Goal: Task Accomplishment & Management: Use online tool/utility

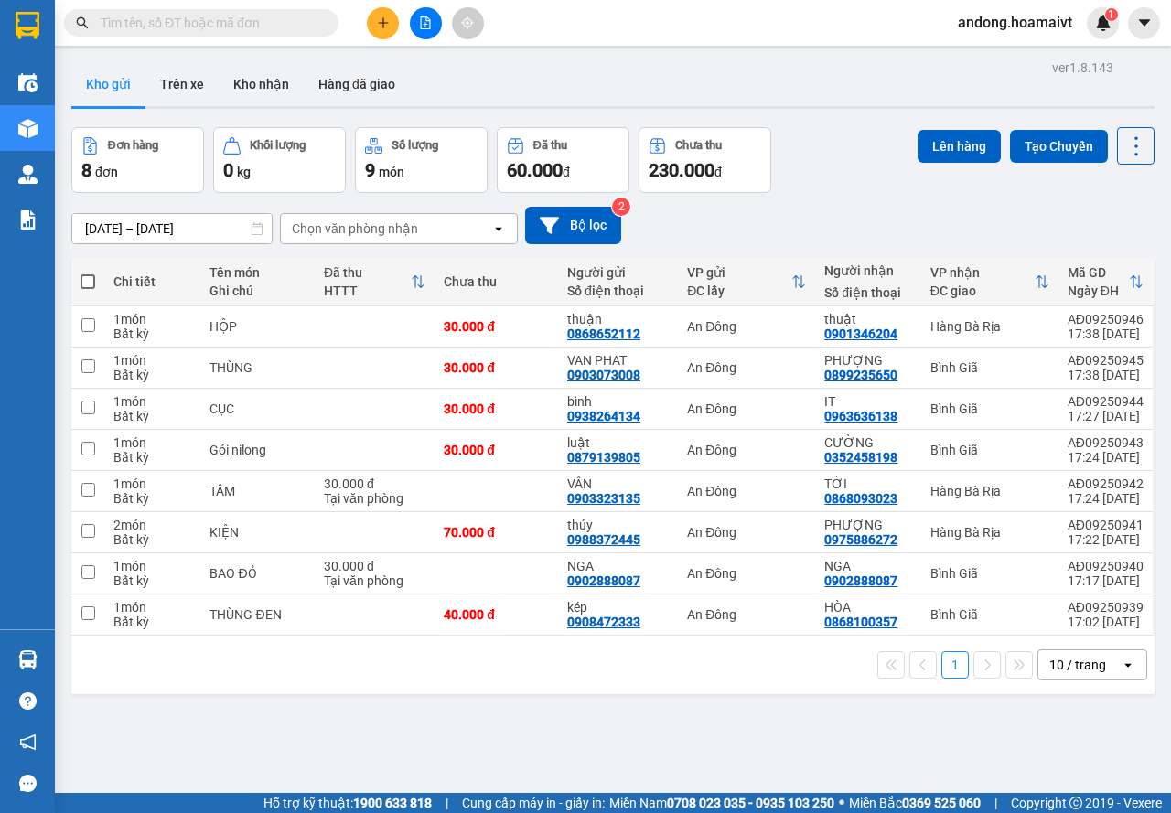
click at [1082, 647] on div "1 10 / trang open" at bounding box center [612, 665] width 1083 height 59
click at [1080, 672] on div "10 / trang" at bounding box center [1077, 665] width 57 height 18
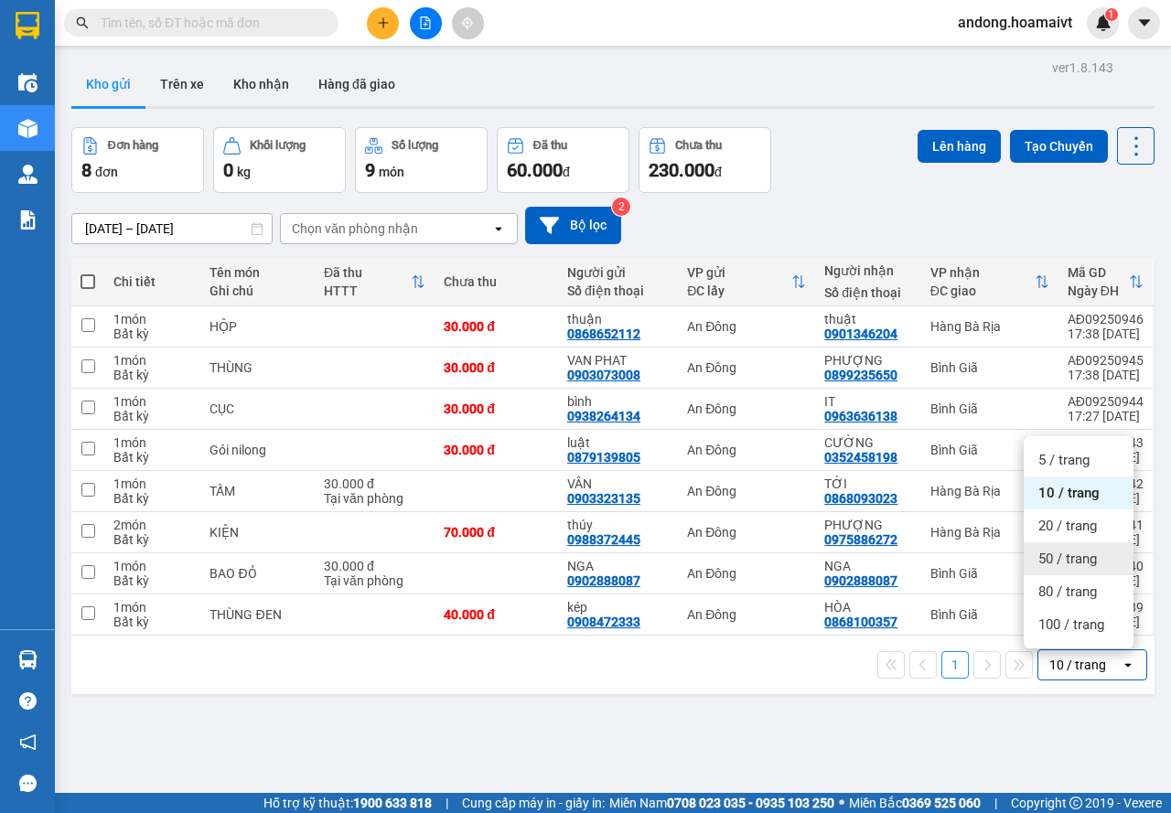
click at [1059, 548] on div "50 / trang" at bounding box center [1079, 558] width 110 height 33
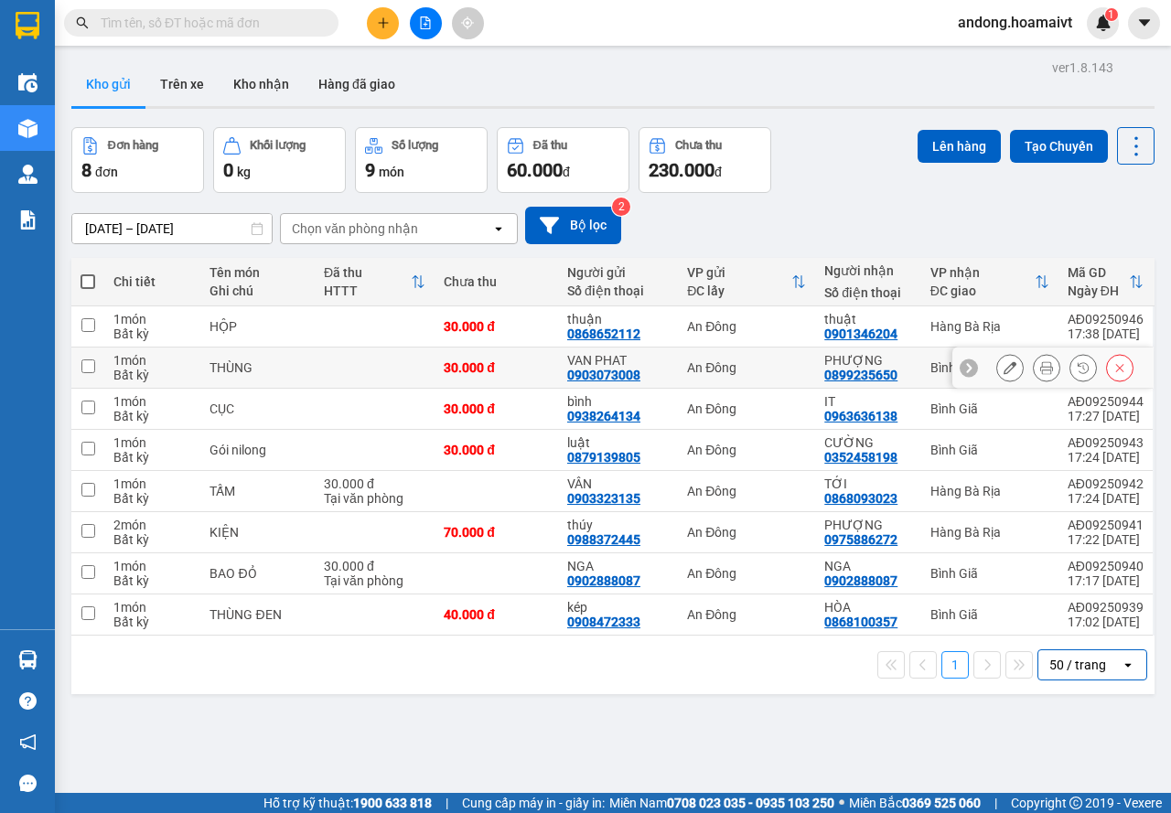
click at [1048, 360] on div at bounding box center [1064, 367] width 137 height 27
click at [1039, 356] on div at bounding box center [1046, 367] width 27 height 27
click at [1040, 369] on icon at bounding box center [1046, 367] width 13 height 13
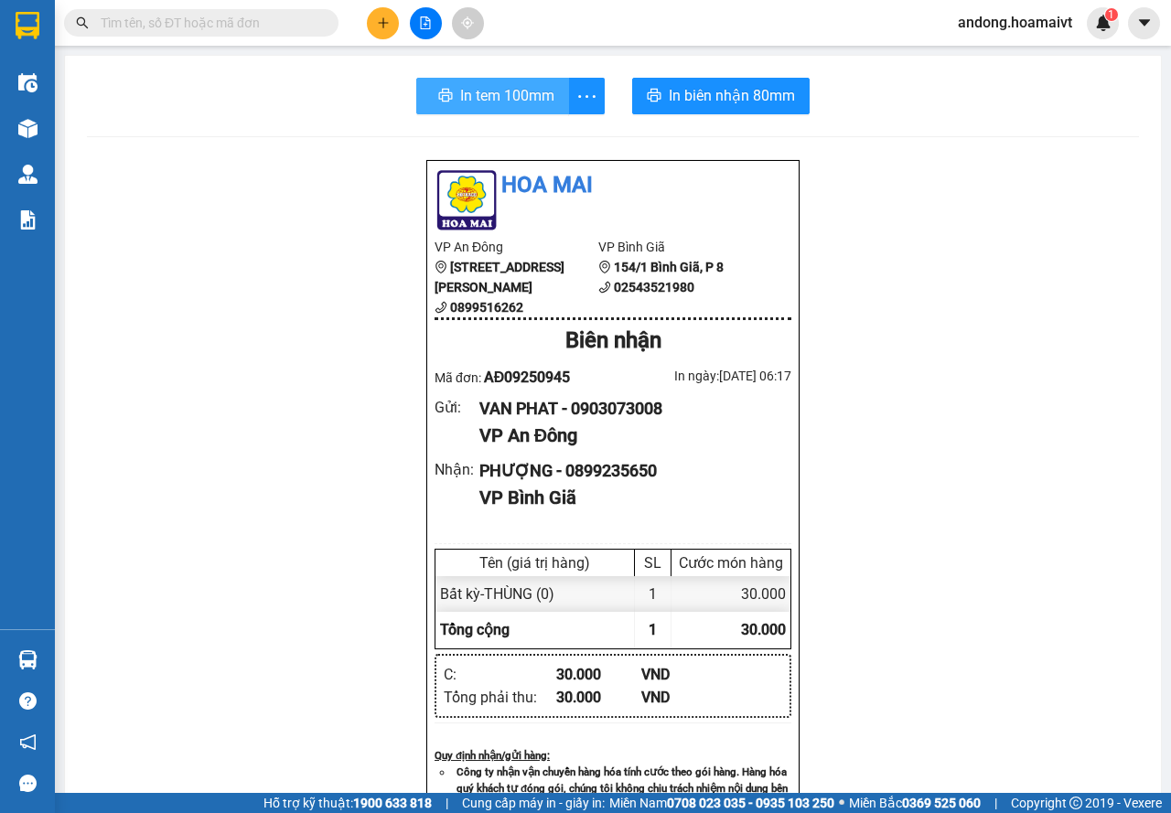
click at [486, 94] on span "In tem 100mm" at bounding box center [507, 95] width 94 height 23
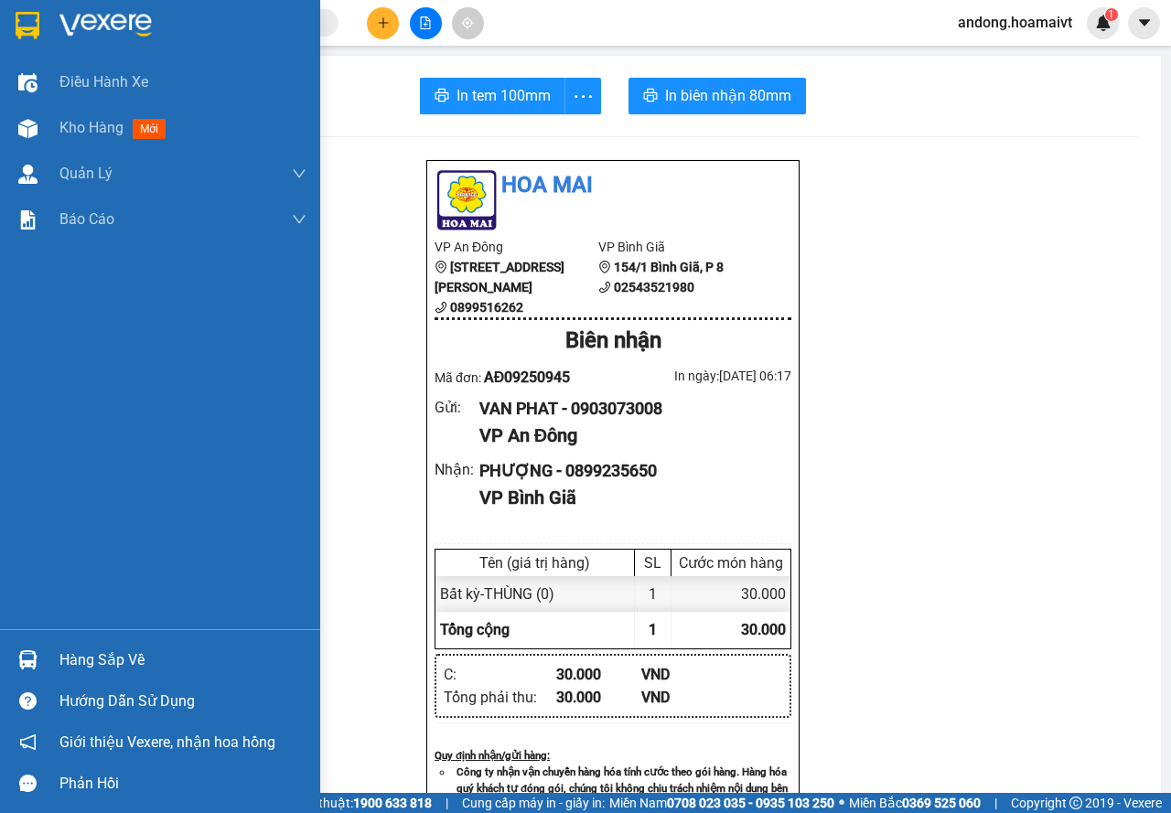
click at [27, 5] on div at bounding box center [160, 29] width 320 height 59
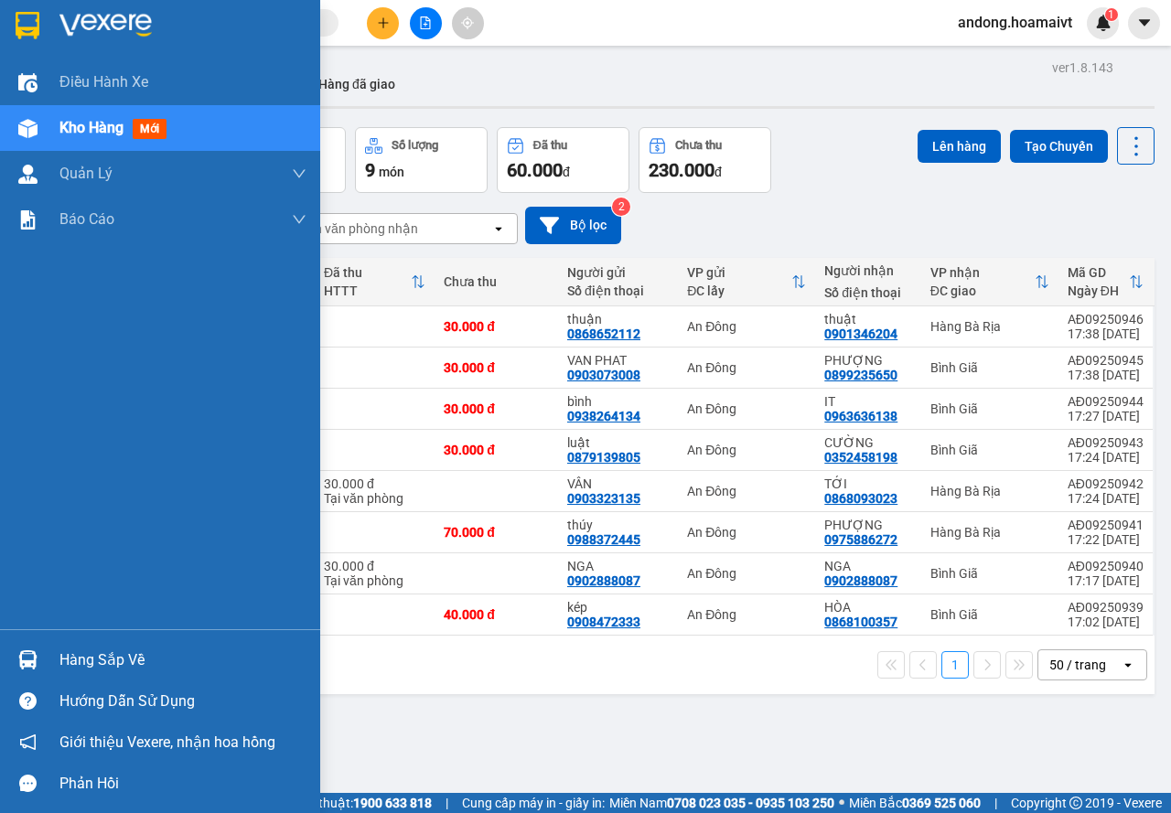
click at [43, 672] on div at bounding box center [28, 660] width 32 height 32
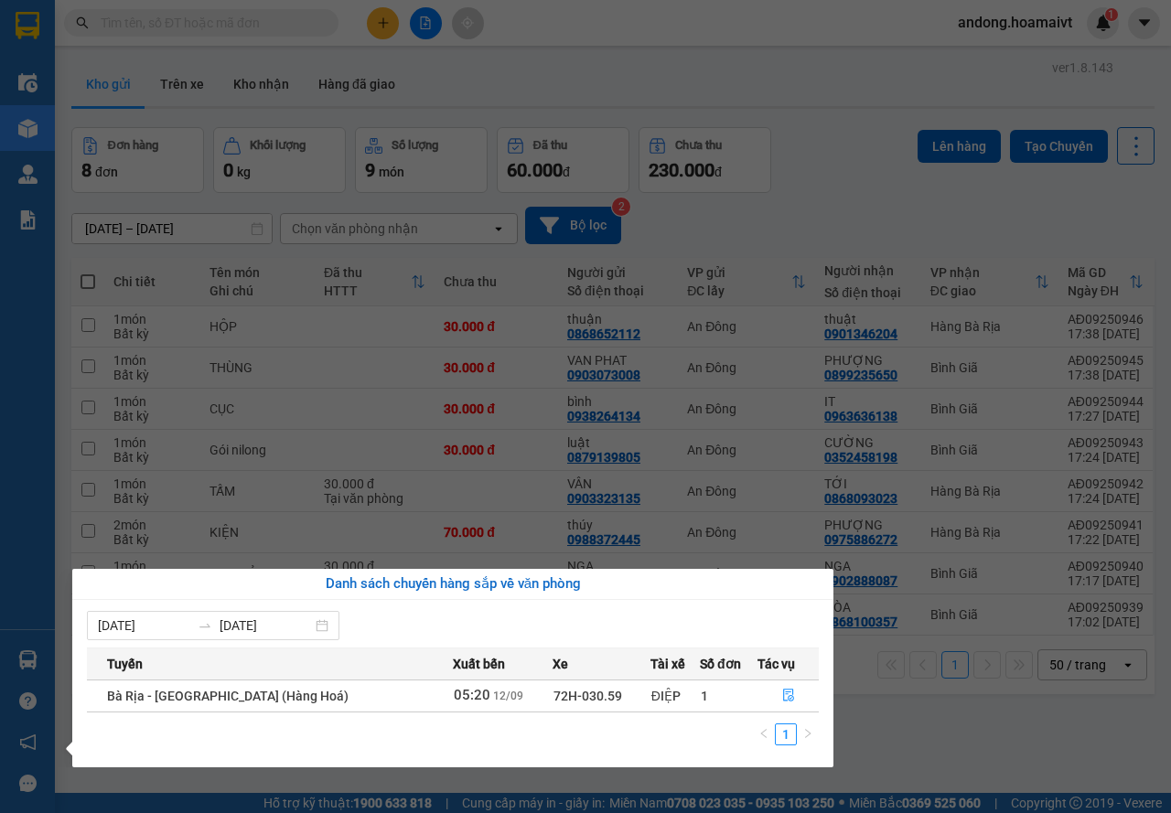
click at [870, 715] on section "Kết quả tìm kiếm ( 0 ) Bộ lọc No Data andong.hoamaivt 1 Điều hành xe Kho hàng m…" at bounding box center [585, 406] width 1171 height 813
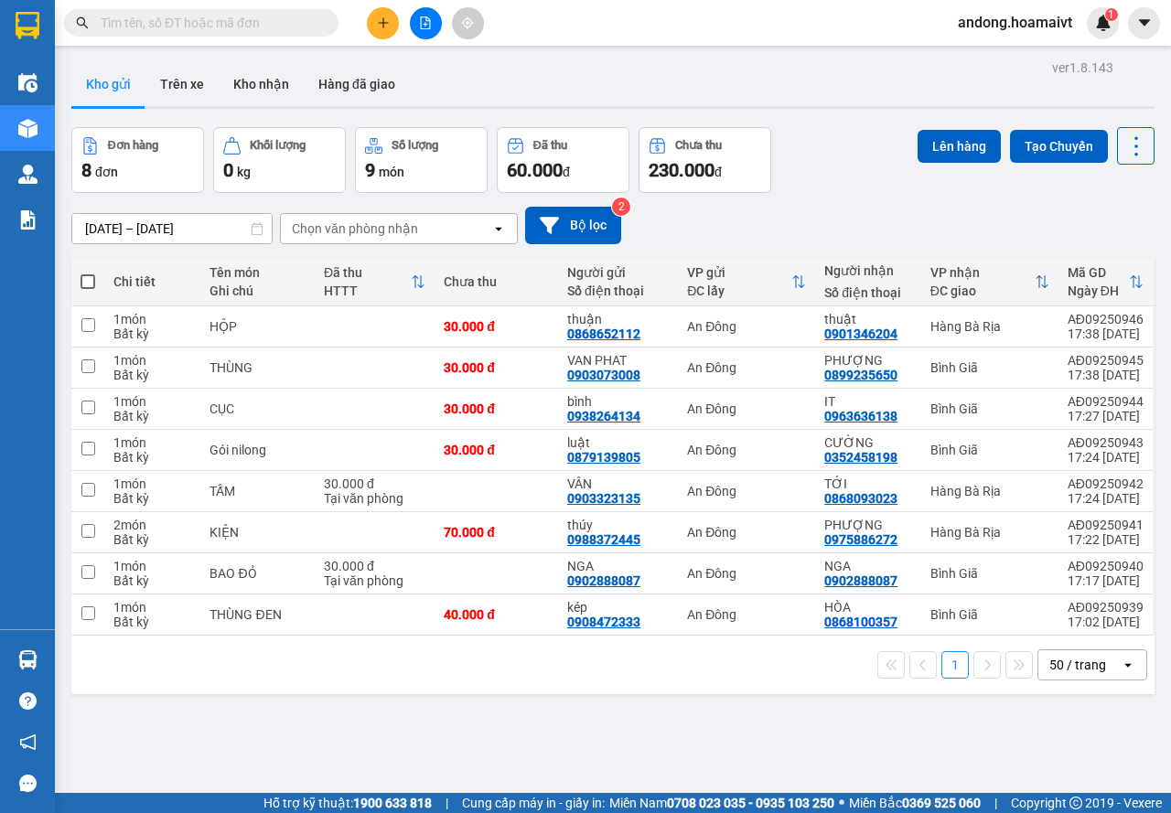
click at [441, 211] on div "[DATE] – [DATE] Press the down arrow key to interact with the calendar and sele…" at bounding box center [612, 226] width 1083 height 38
click at [442, 220] on div "Chọn văn phòng nhận" at bounding box center [386, 228] width 210 height 29
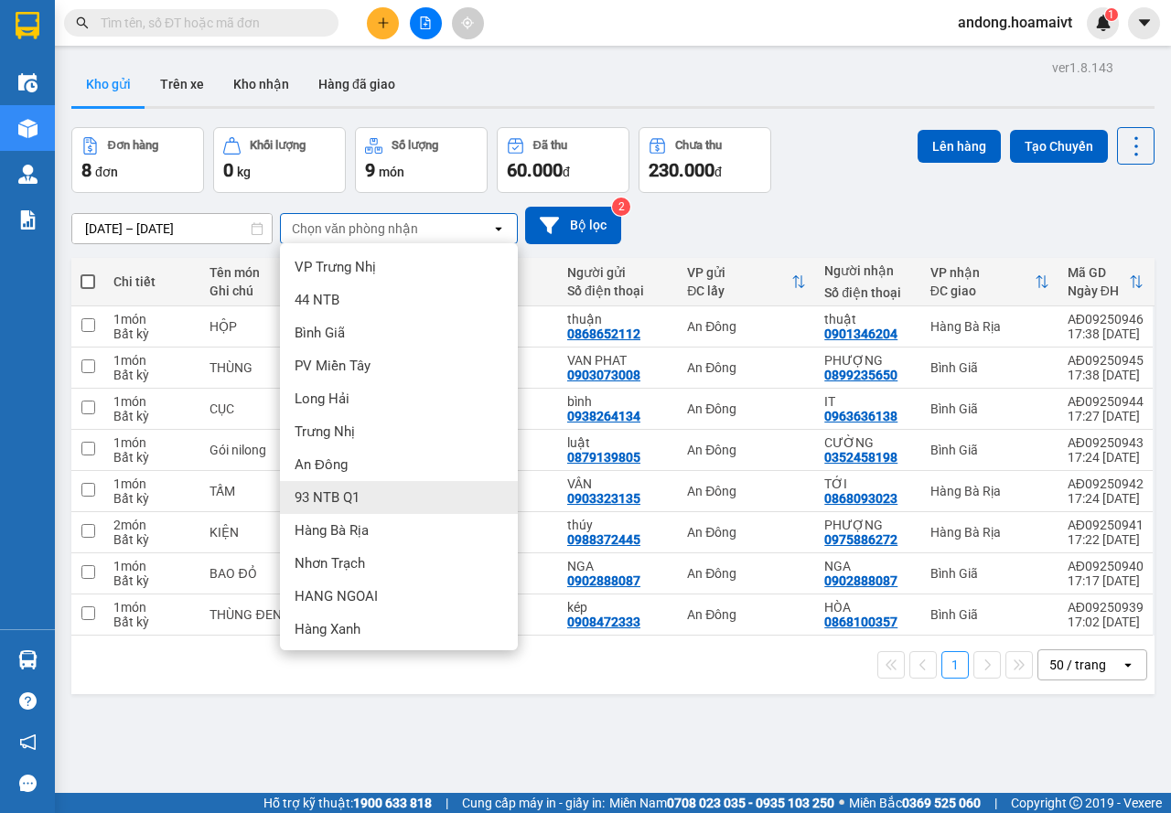
click at [703, 768] on div "ver 1.8.143 Kho gửi Trên xe Kho nhận Hàng đã giao Đơn hàng 8 đơn Khối lượng 0 k…" at bounding box center [613, 461] width 1098 height 813
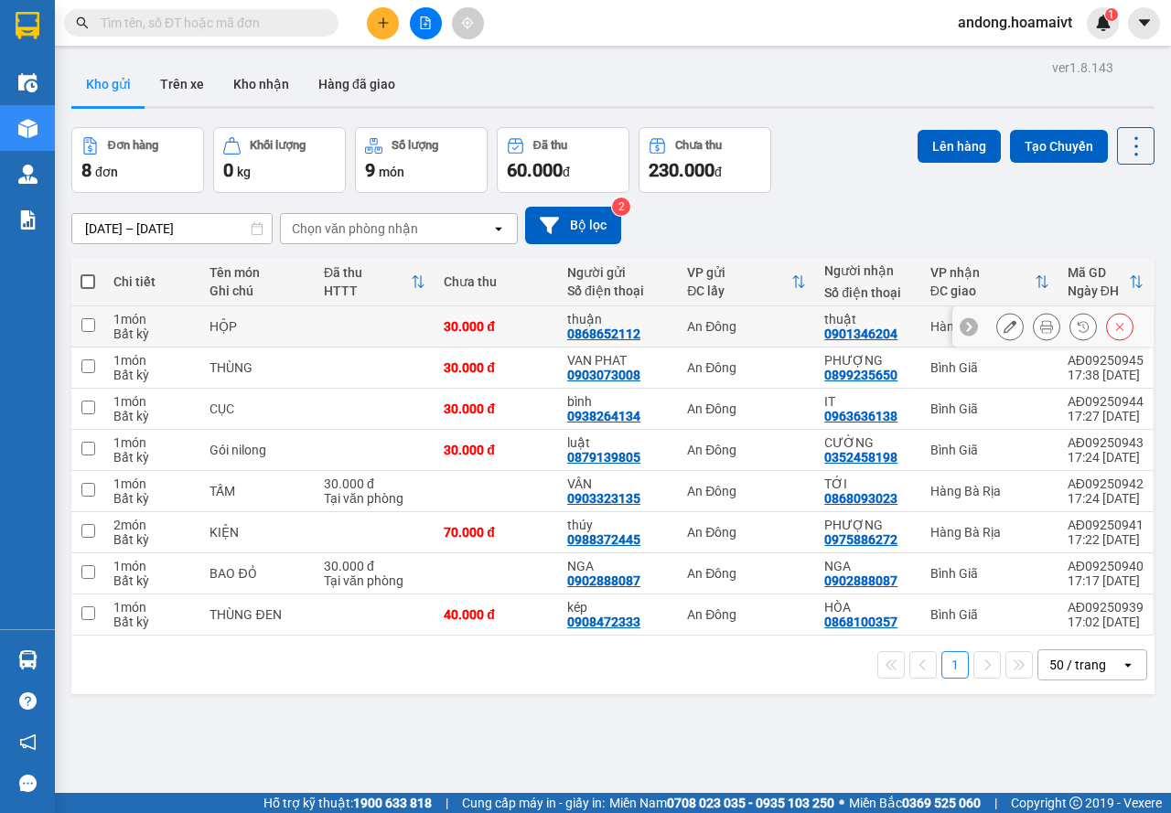
click at [1040, 328] on icon at bounding box center [1046, 326] width 13 height 13
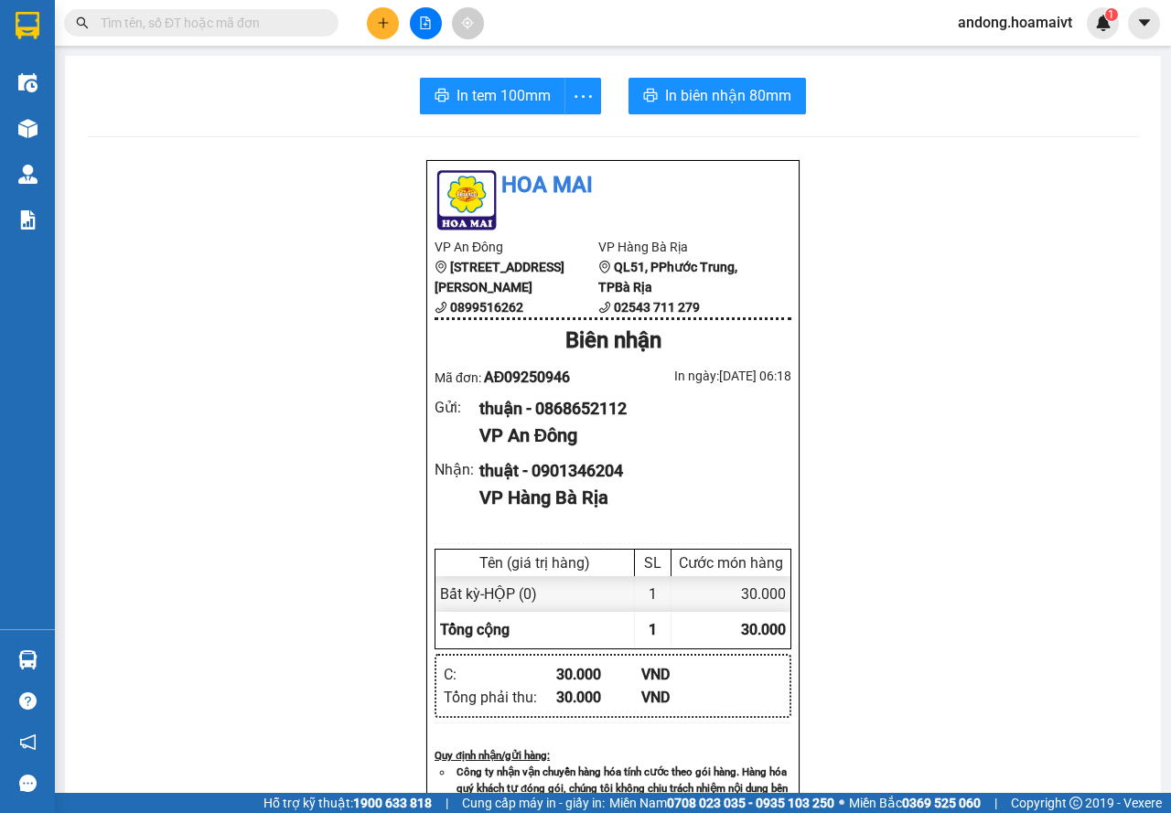
click at [463, 114] on div "In tem 100mm In biên nhận 80mm Hoa Mai VP An Đông [STREET_ADDRESS] 0899516262 V…" at bounding box center [613, 709] width 1096 height 1307
click at [468, 96] on span "In tem 100mm" at bounding box center [503, 95] width 94 height 23
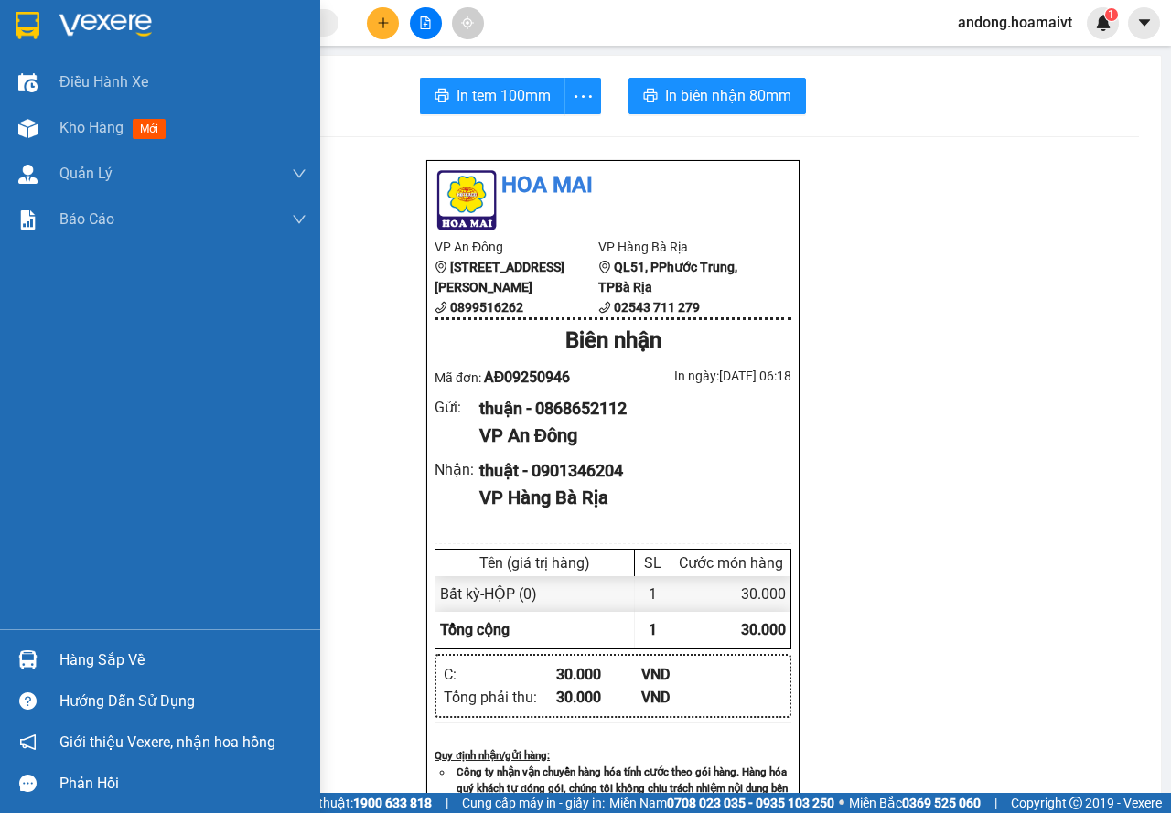
click at [20, 27] on img at bounding box center [28, 25] width 24 height 27
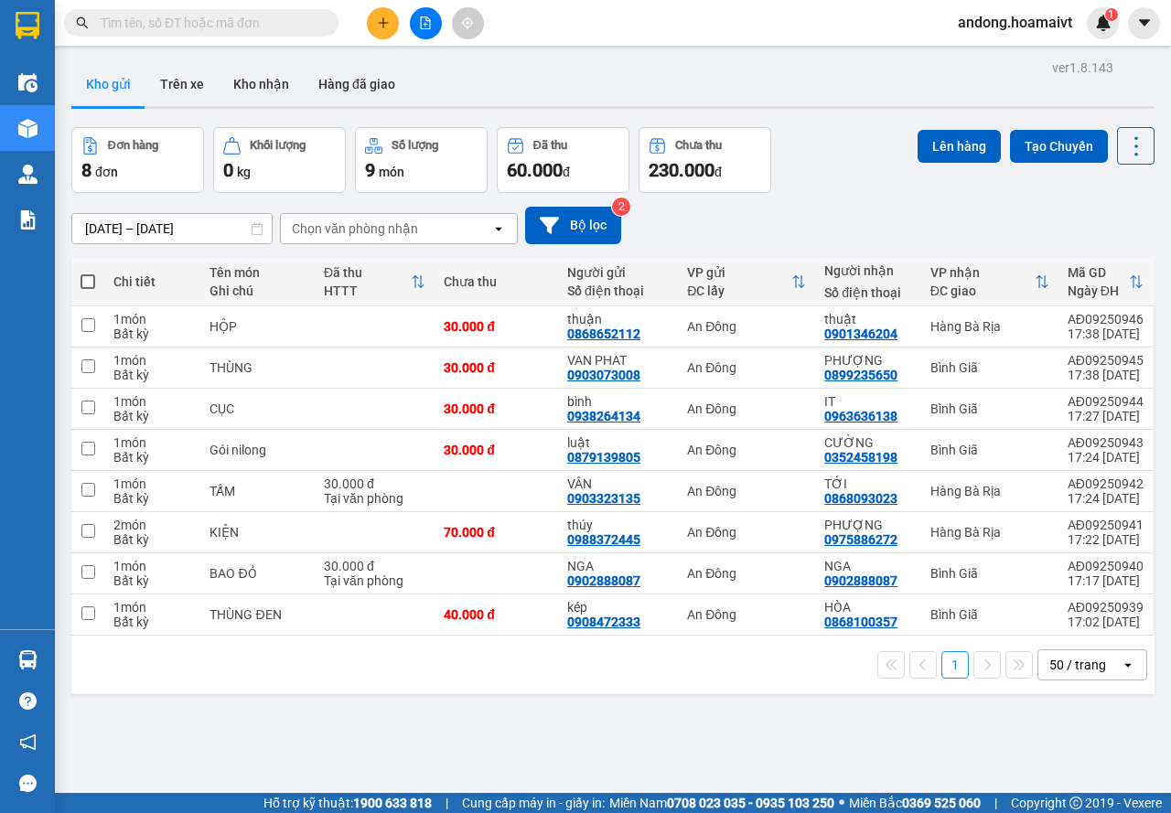
click at [396, 223] on div "Chọn văn phòng nhận" at bounding box center [355, 229] width 126 height 18
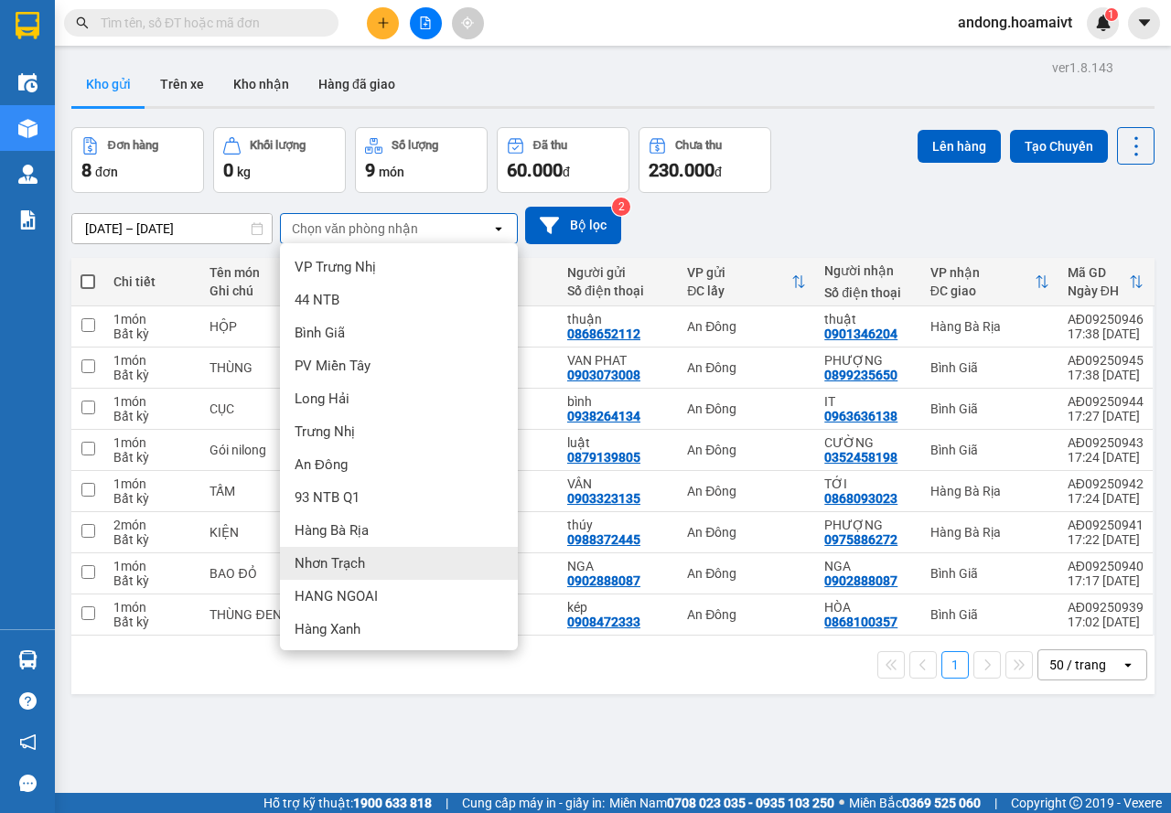
click at [373, 537] on div "Hàng Bà Rịa" at bounding box center [399, 530] width 238 height 33
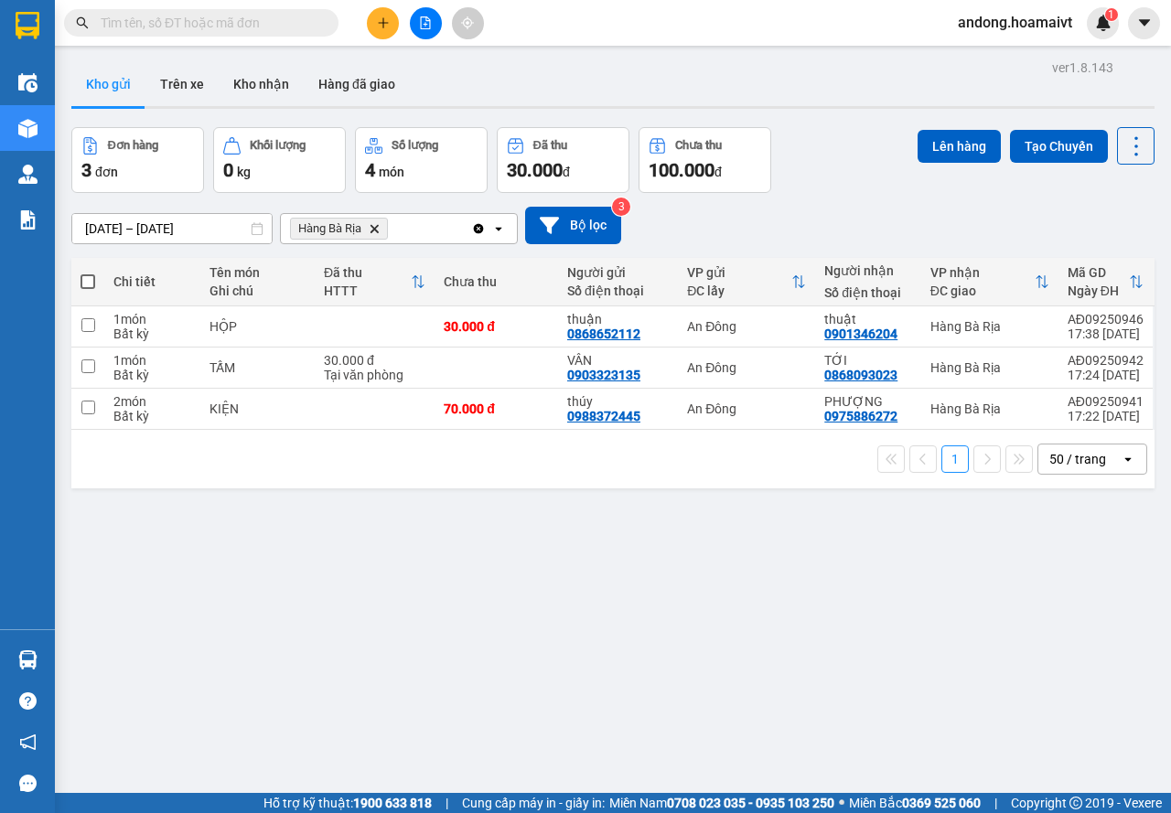
click at [379, 227] on icon "Hàng Bà Rịa, close by backspace" at bounding box center [375, 228] width 8 height 8
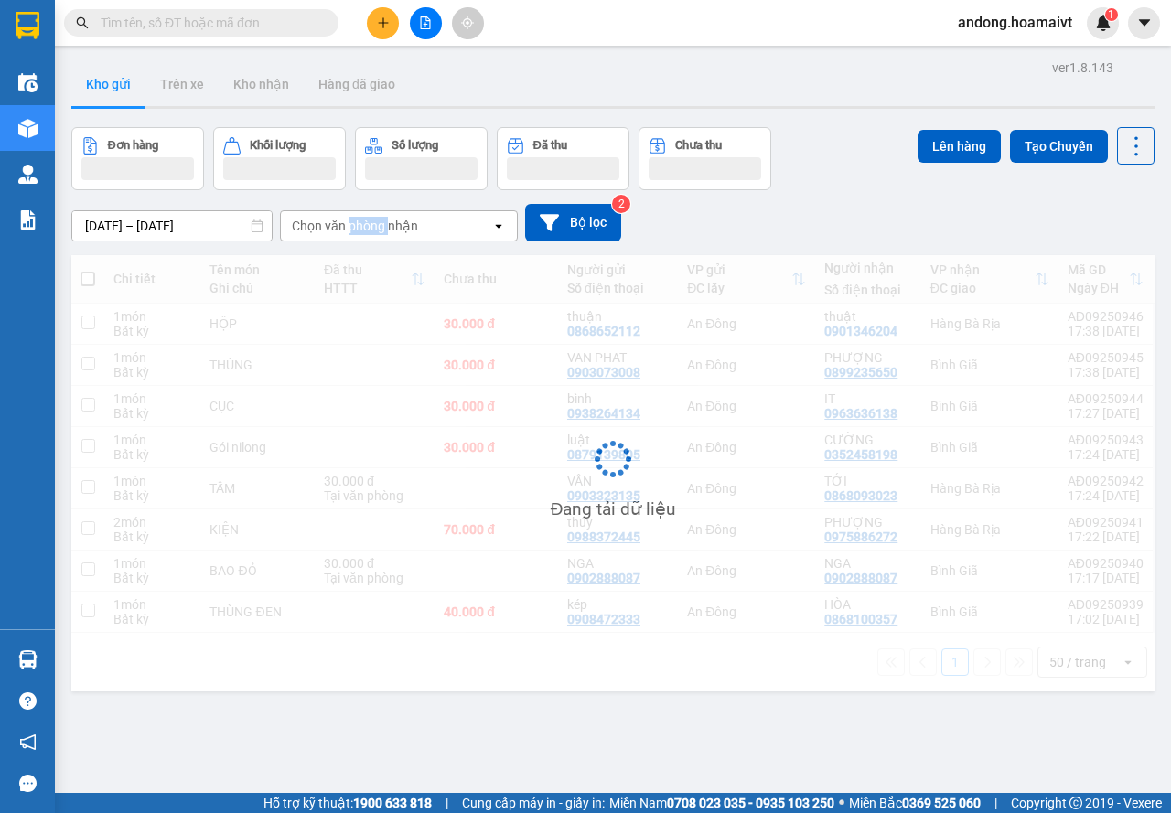
click at [379, 227] on div "Chọn văn phòng nhận" at bounding box center [355, 226] width 126 height 18
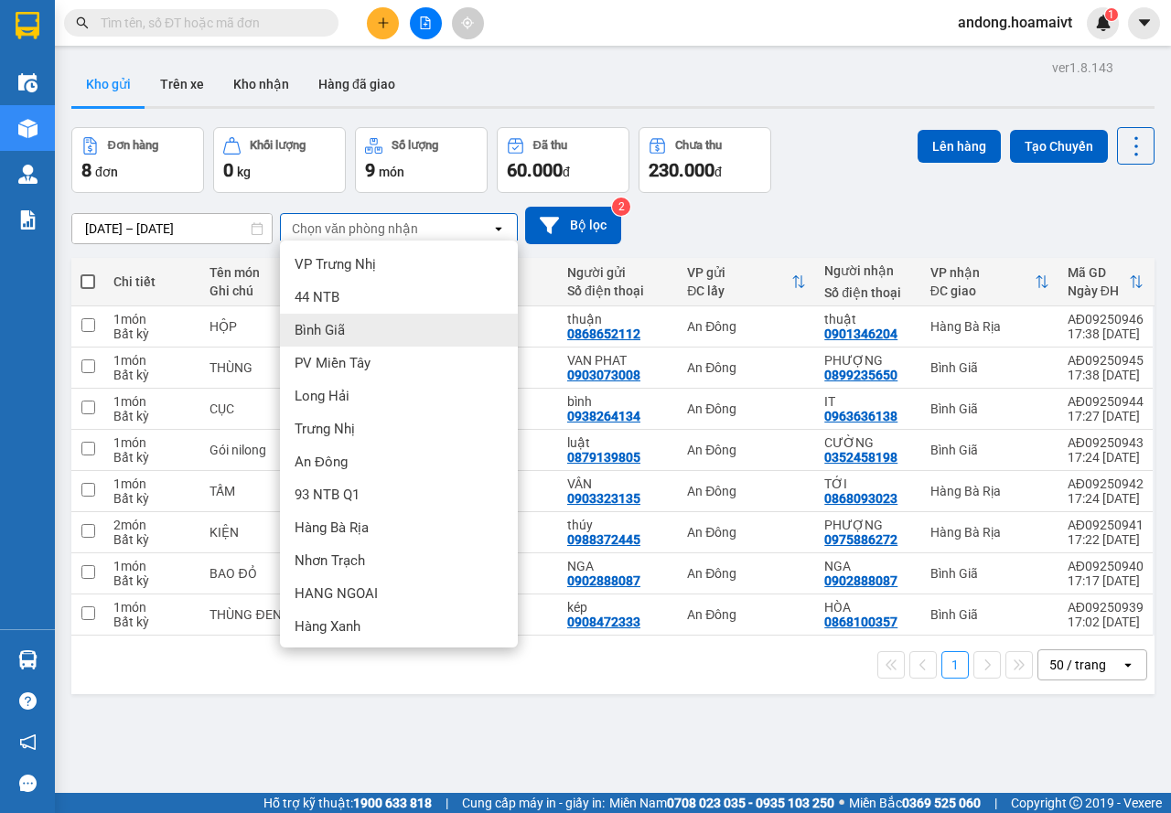
click at [352, 341] on div "Bình Giã" at bounding box center [399, 330] width 238 height 33
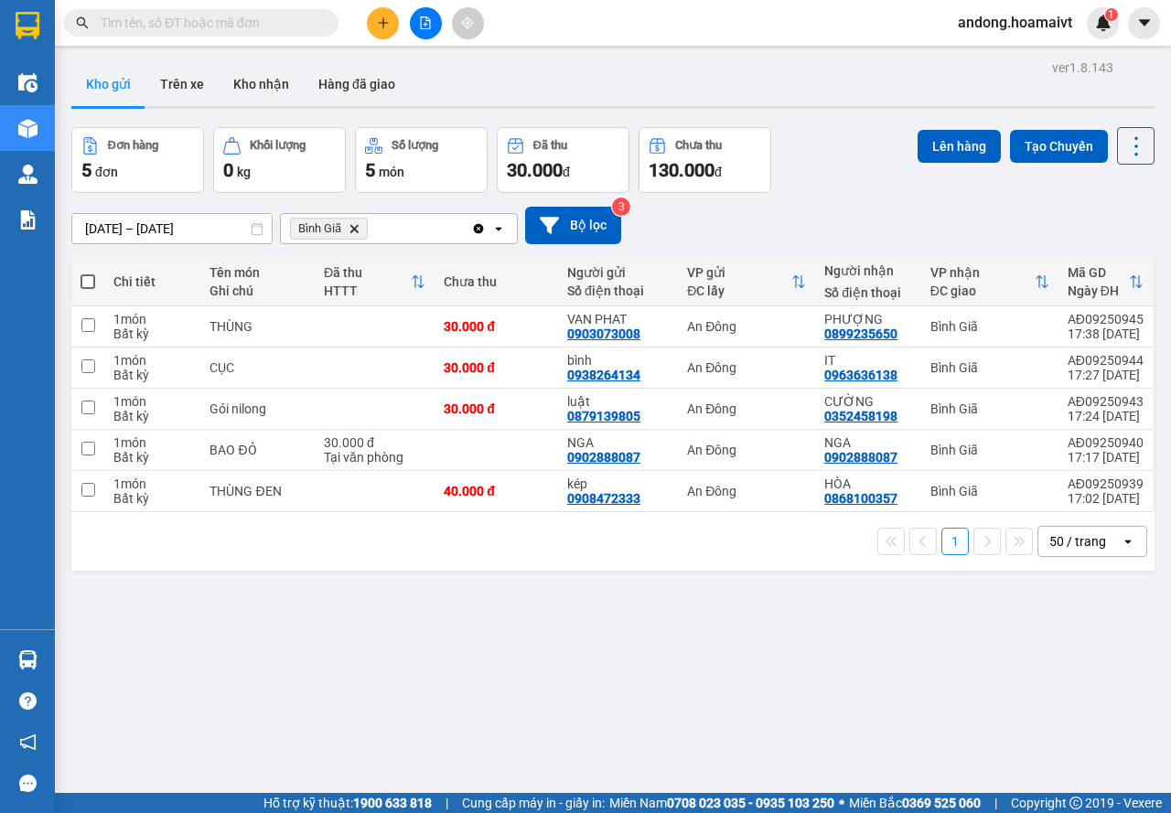
click at [89, 280] on span at bounding box center [88, 281] width 15 height 15
click at [88, 273] on input "checkbox" at bounding box center [88, 273] width 0 height 0
checkbox input "true"
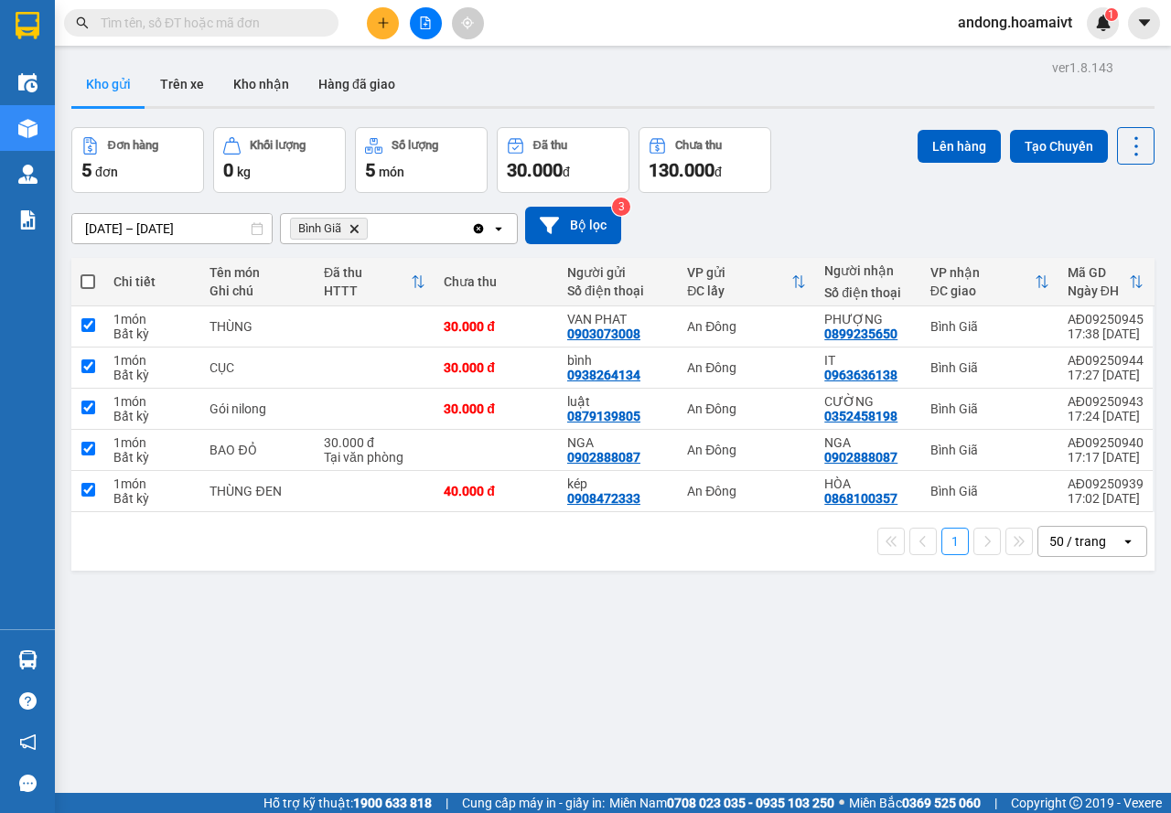
checkbox input "true"
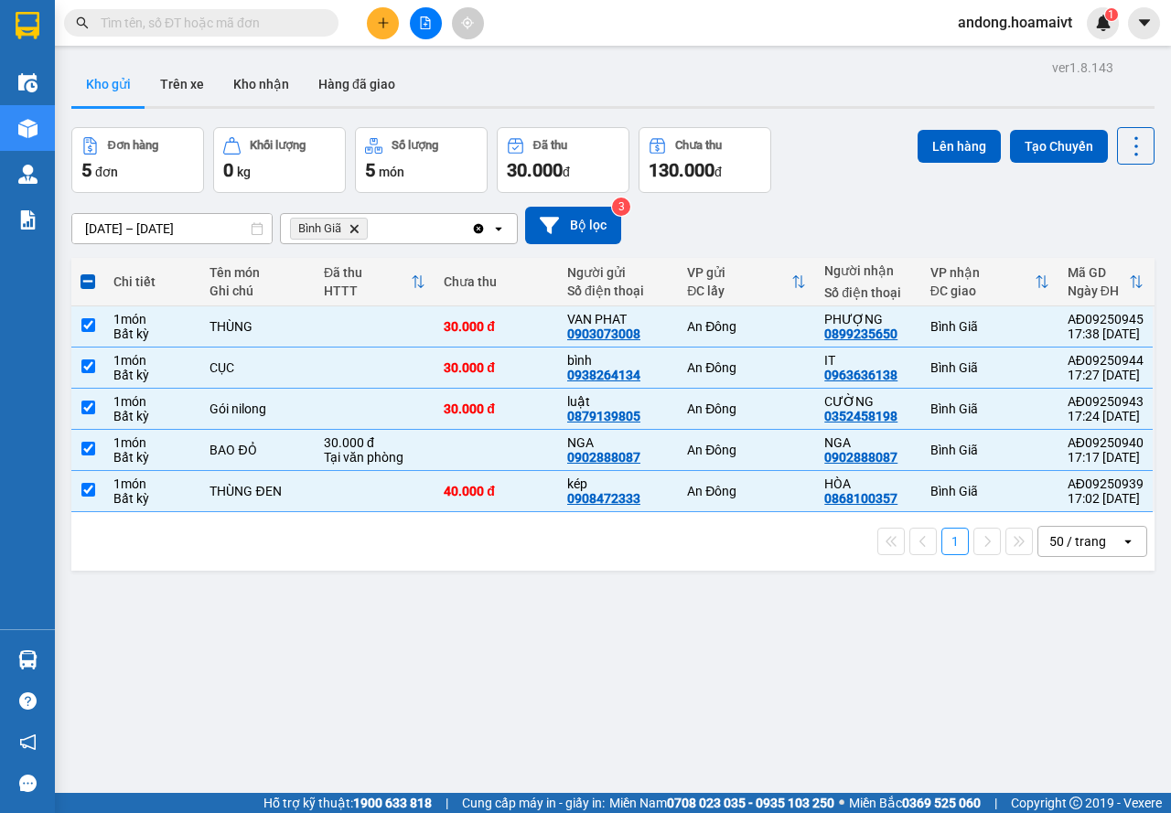
click at [927, 125] on div "ver 1.8.143 Kho gửi Trên xe Kho nhận Hàng đã giao Đơn hàng 5 đơn Khối lượng 0 k…" at bounding box center [613, 461] width 1098 height 813
click at [936, 145] on button "Lên hàng" at bounding box center [959, 146] width 83 height 33
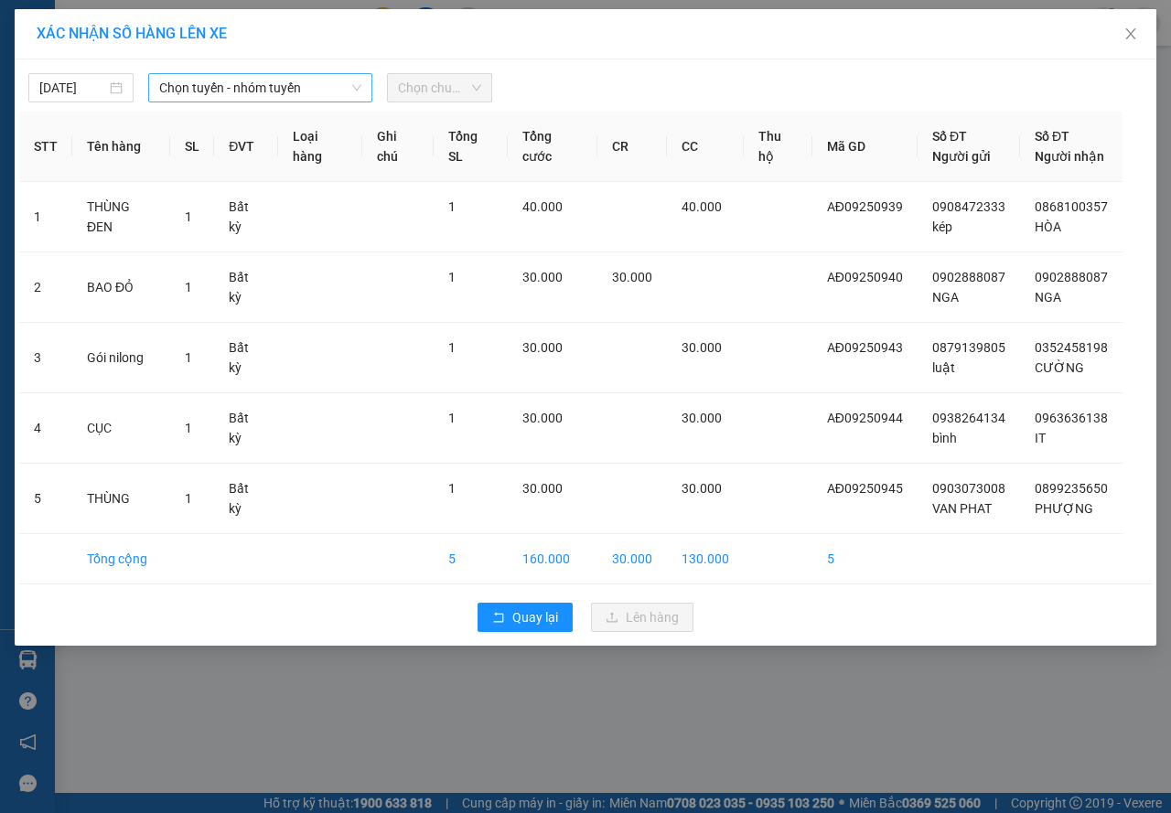
click at [162, 86] on span "Chọn tuyến - nhóm tuyến" at bounding box center [260, 87] width 202 height 27
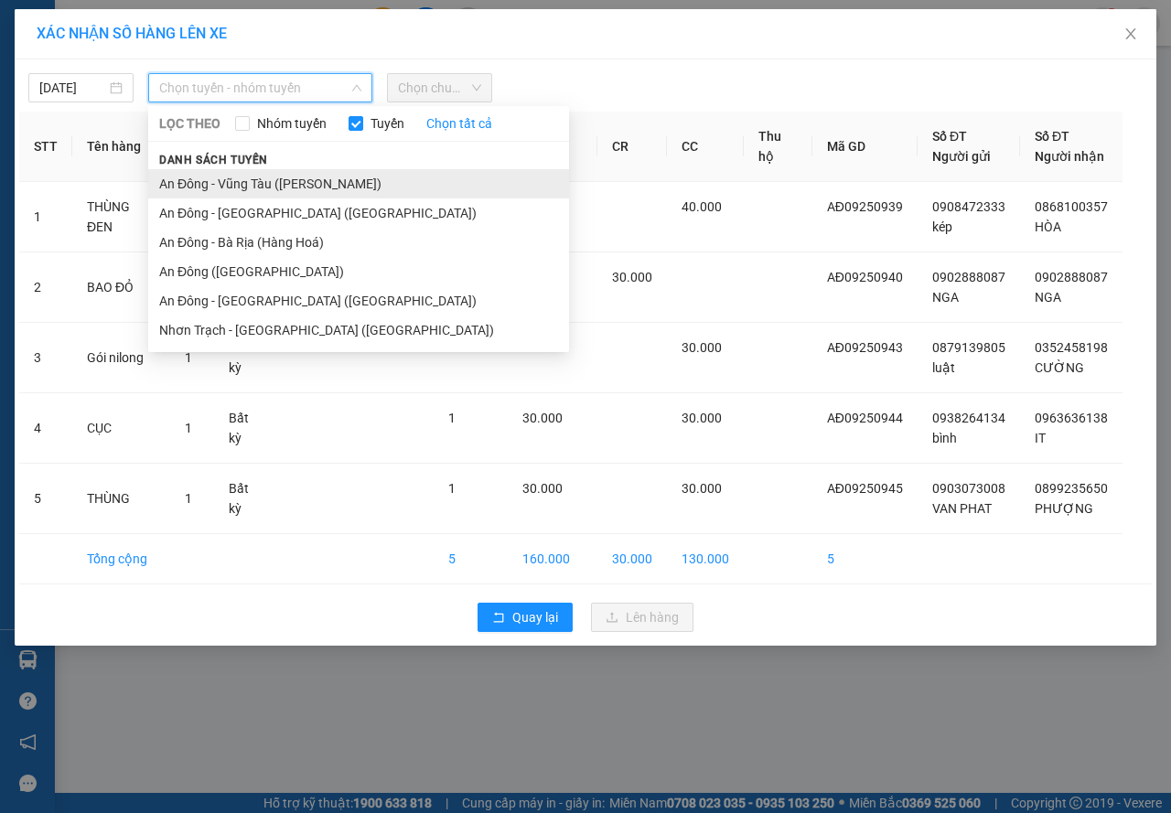
click at [257, 185] on li "An Đông - Vũng Tàu ([PERSON_NAME])" at bounding box center [358, 183] width 421 height 29
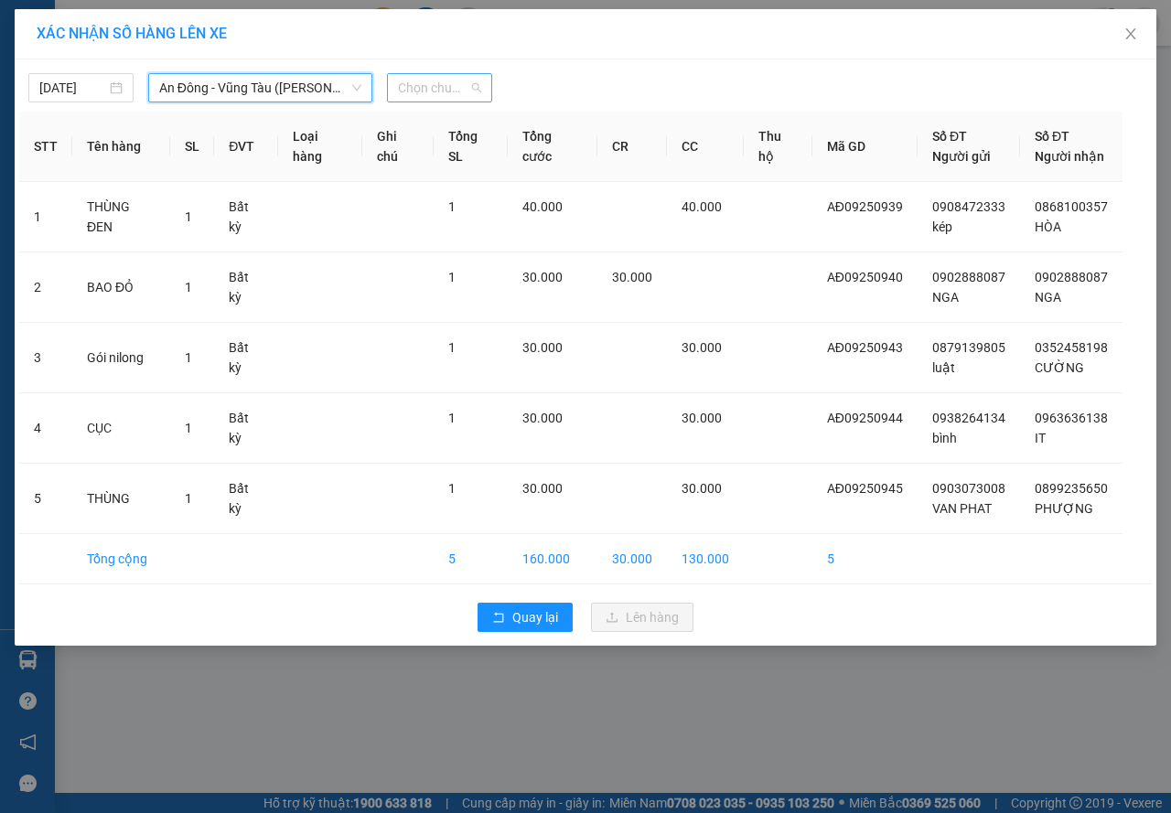
click at [449, 77] on span "Chọn chuyến" at bounding box center [439, 87] width 83 height 27
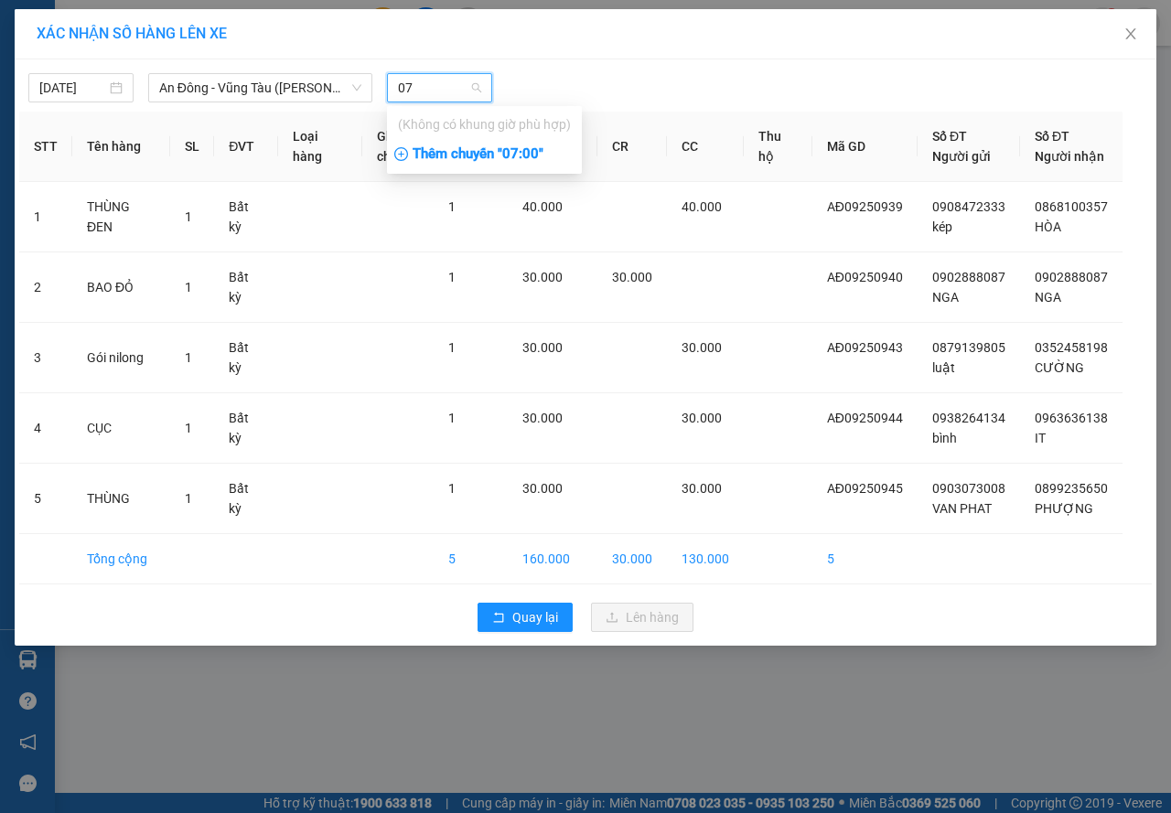
type input "07"
click at [516, 145] on div "Thêm chuyến " 07:00 "" at bounding box center [484, 154] width 195 height 31
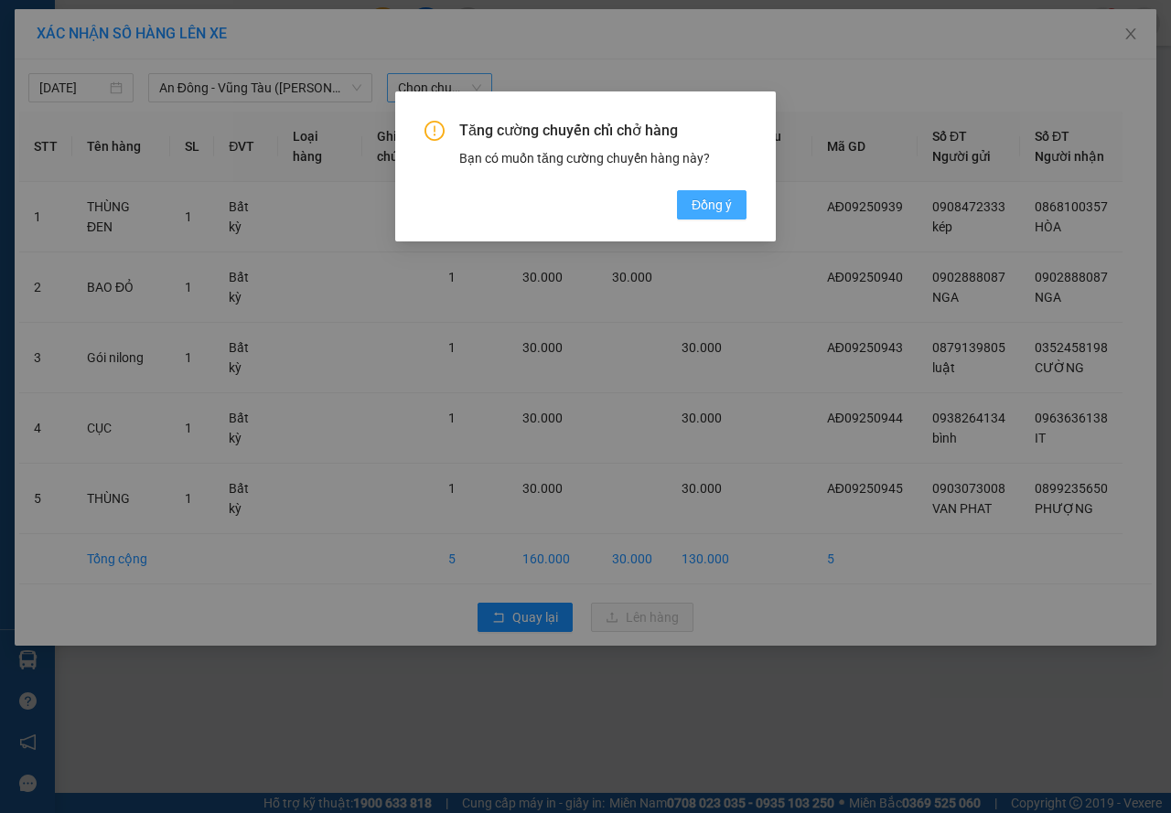
click at [717, 211] on span "Đồng ý" at bounding box center [712, 205] width 40 height 20
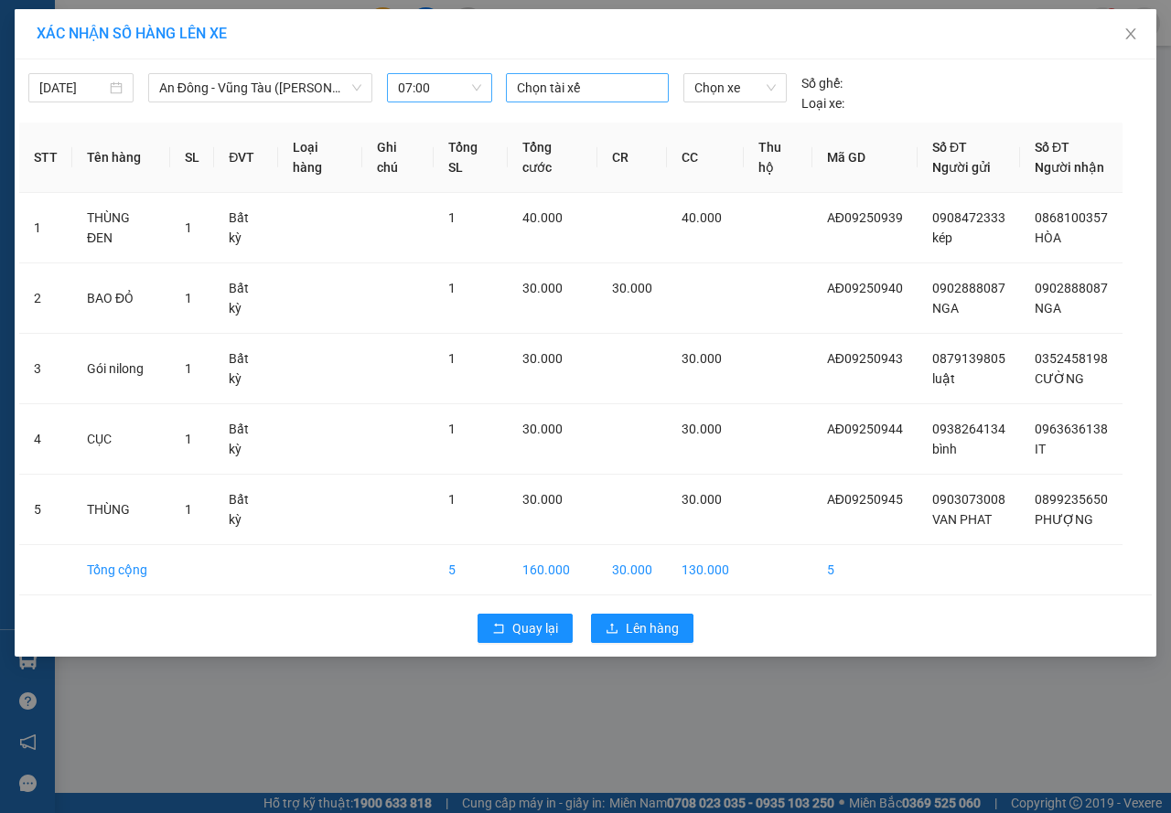
click at [606, 86] on div at bounding box center [587, 88] width 154 height 22
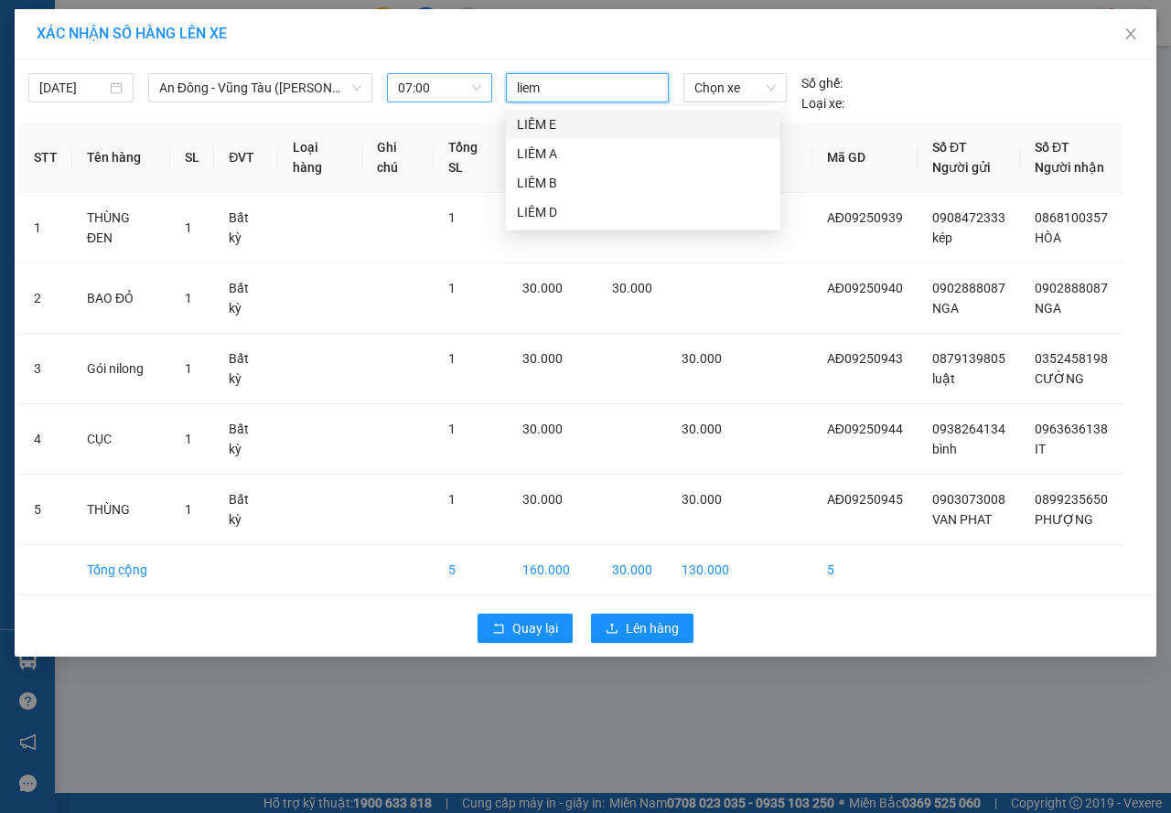
type input "liem"
click at [528, 124] on div "LIÊM E" at bounding box center [643, 124] width 252 height 20
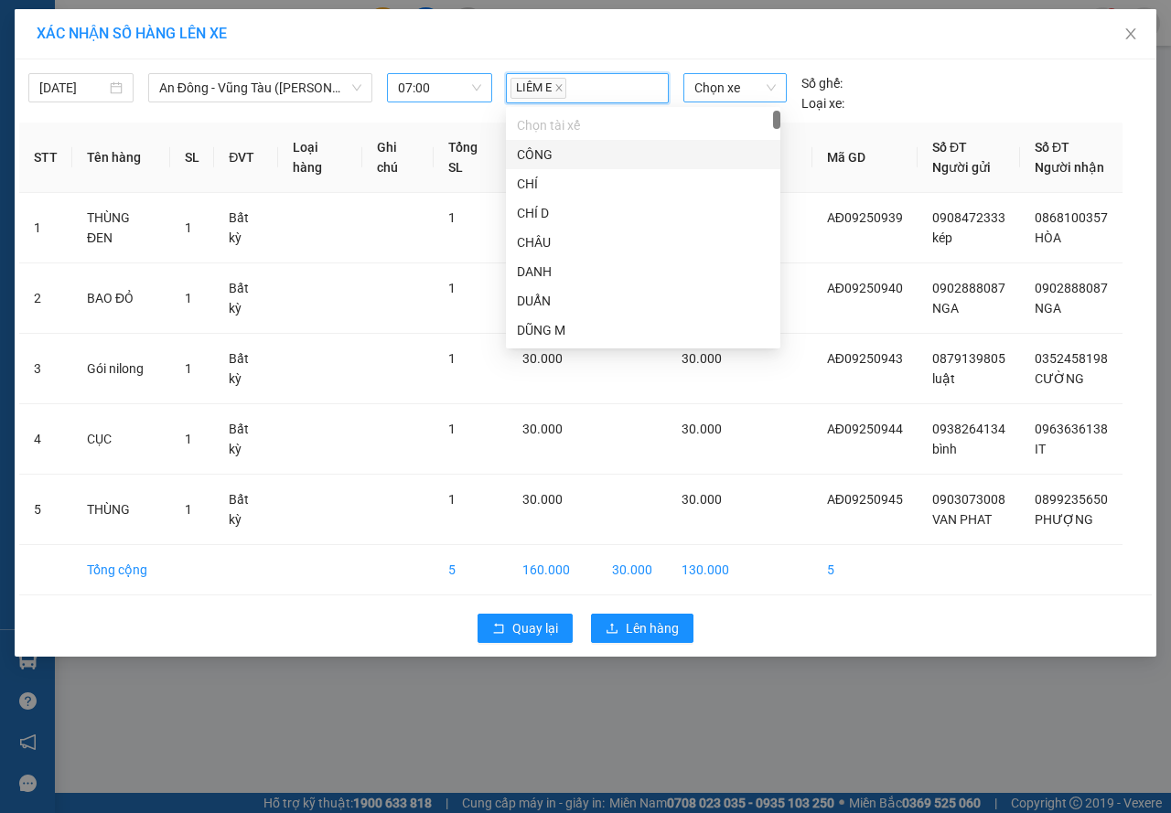
click at [736, 86] on span "Chọn xe" at bounding box center [734, 87] width 81 height 27
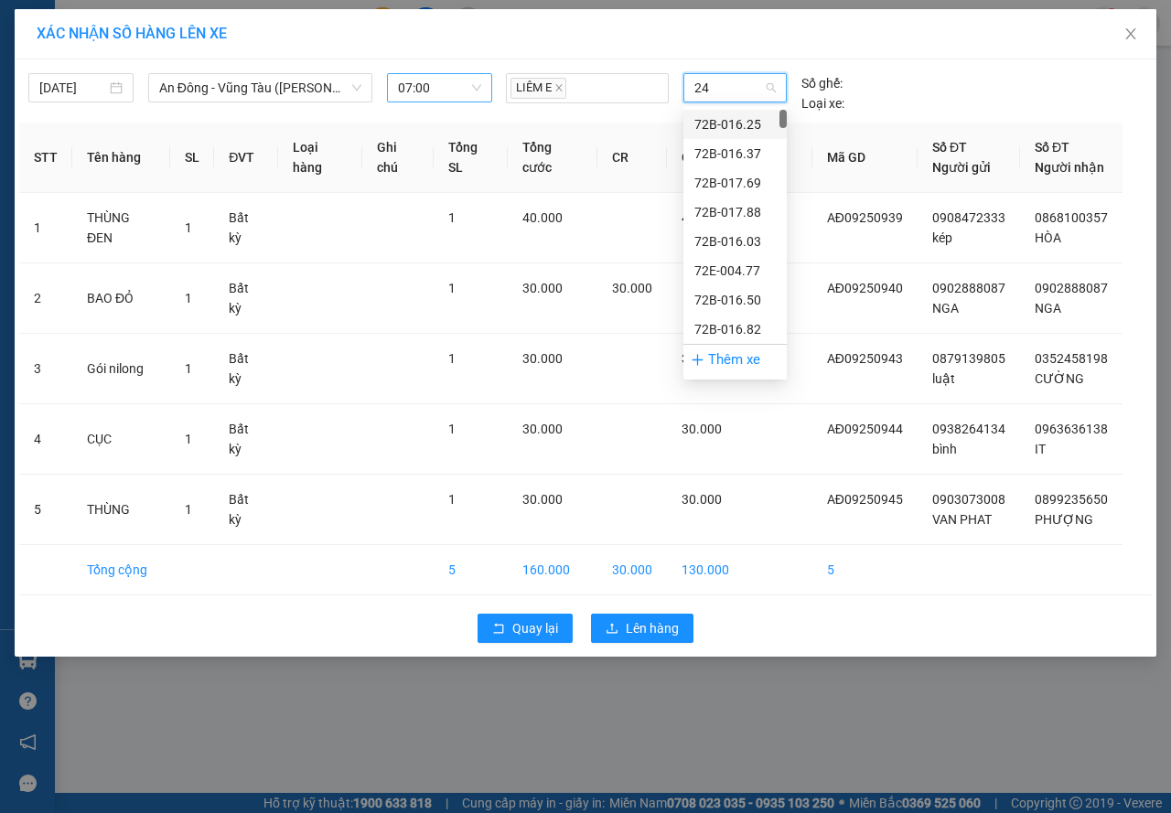
type input "244"
click at [735, 180] on div "72F-002.44" at bounding box center [734, 183] width 81 height 20
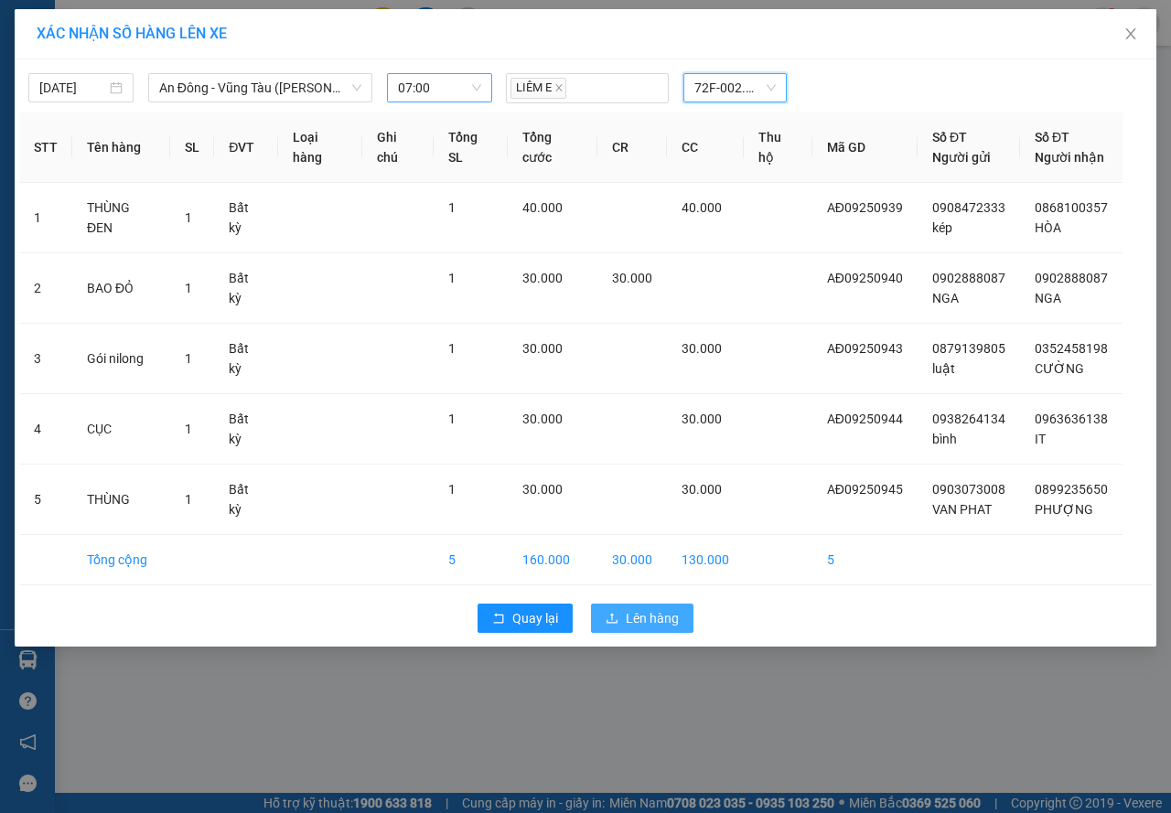
drag, startPoint x: 632, startPoint y: 637, endPoint x: 632, endPoint y: 617, distance: 20.1
click at [631, 636] on div "Quay lại Lên hàng" at bounding box center [585, 619] width 1133 height 48
click at [632, 615] on span "Lên hàng" at bounding box center [652, 618] width 53 height 20
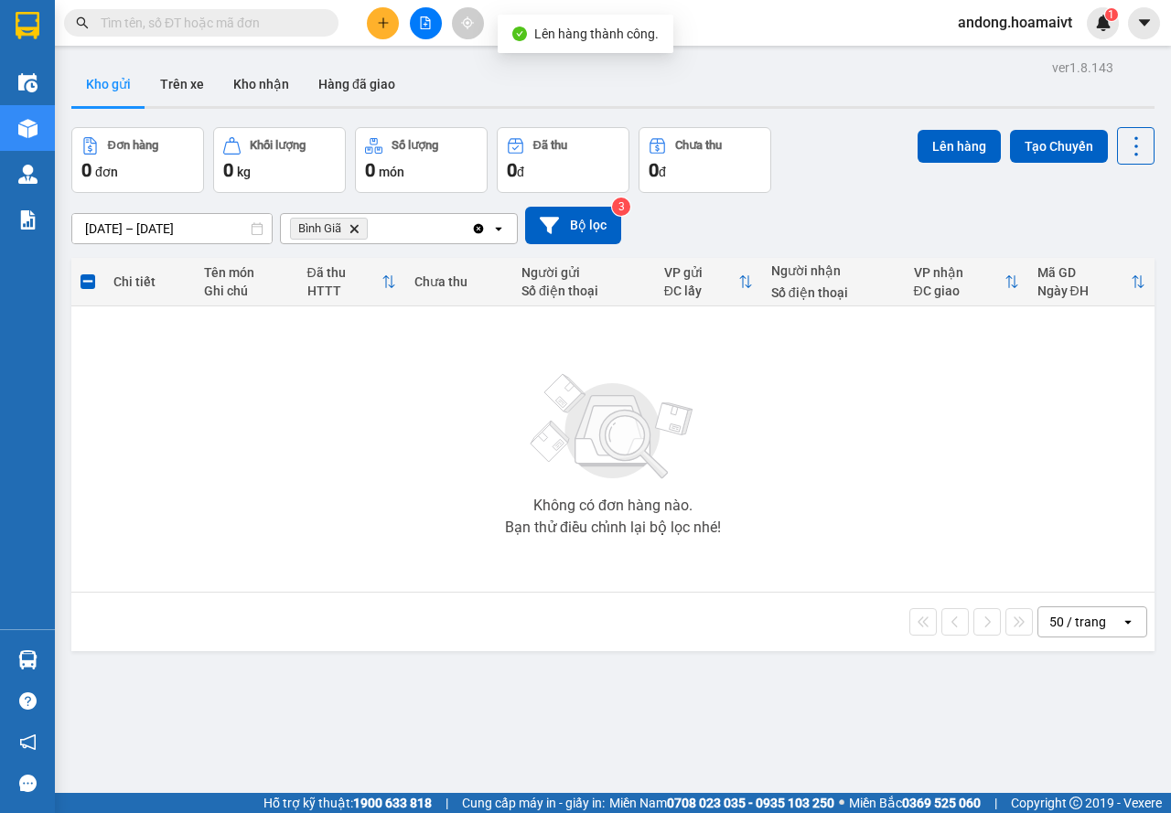
click at [359, 229] on icon "Delete" at bounding box center [354, 228] width 11 height 11
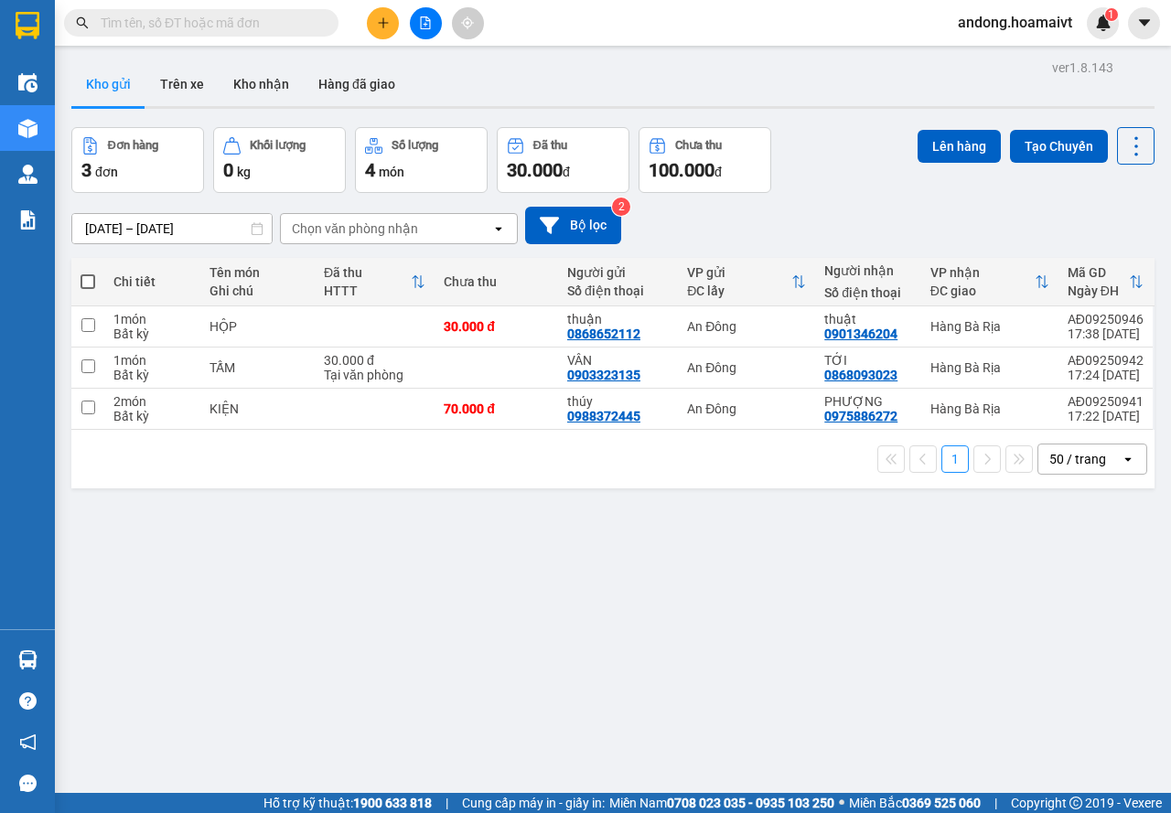
click at [84, 275] on span at bounding box center [88, 281] width 15 height 15
click at [88, 273] on input "checkbox" at bounding box center [88, 273] width 0 height 0
checkbox input "true"
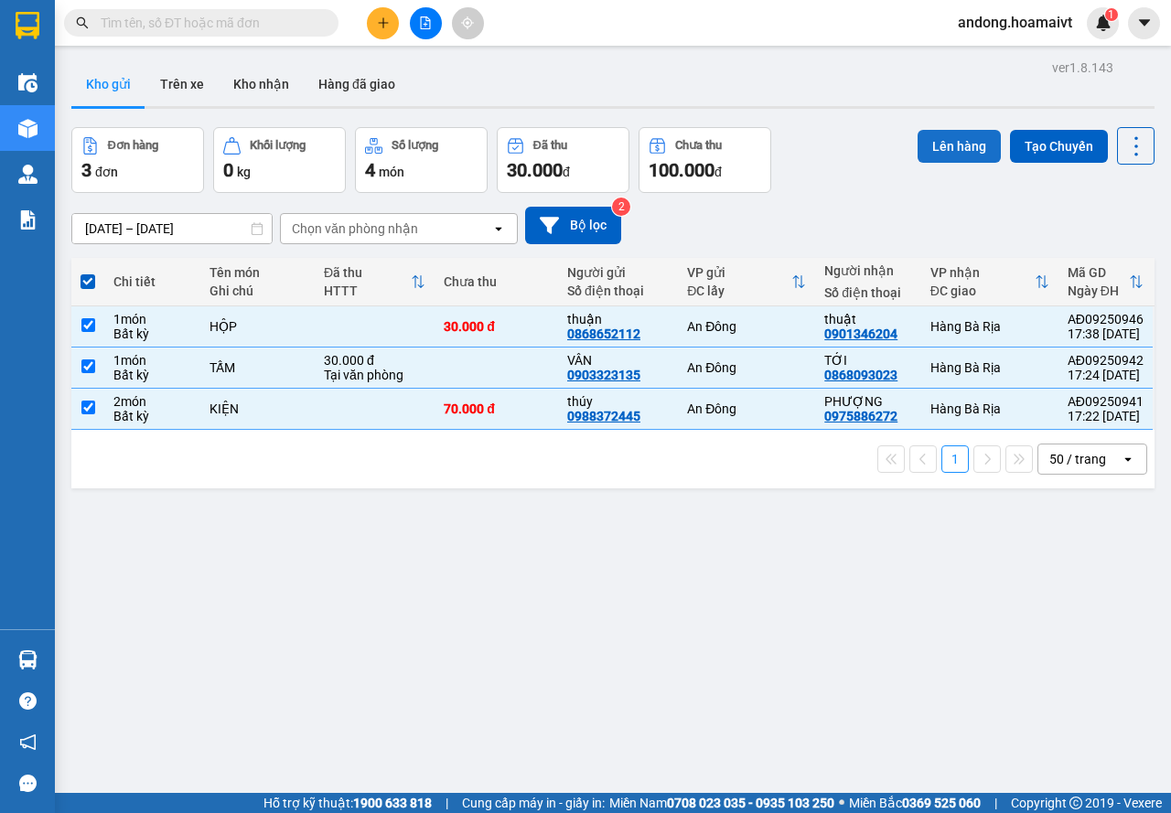
click at [948, 143] on button "Lên hàng" at bounding box center [959, 146] width 83 height 33
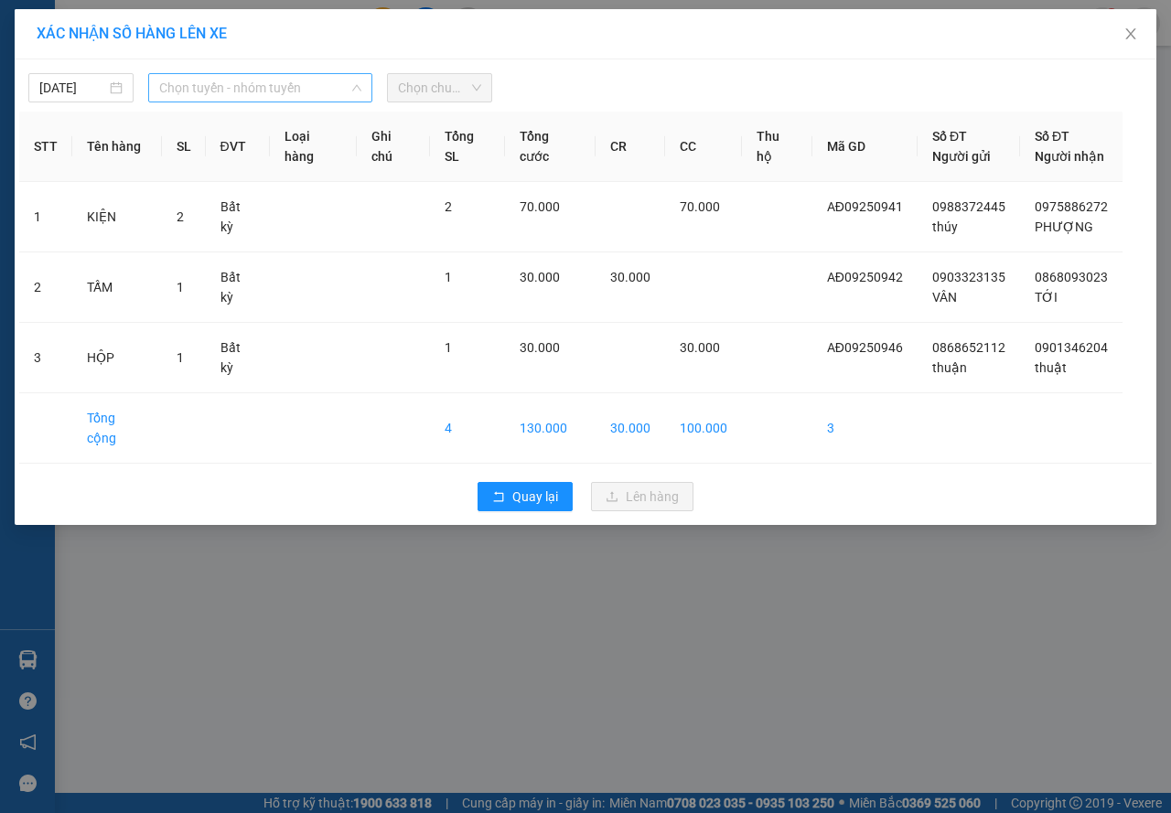
click at [161, 96] on span "Chọn tuyến - nhóm tuyến" at bounding box center [260, 87] width 202 height 27
click at [2, 91] on div "XÁC NHẬN SỐ HÀNG LÊN XE [DATE] Chọn tuyến - nhóm tuyến LỌC THEO Nhóm tuyến Tuyế…" at bounding box center [585, 406] width 1171 height 813
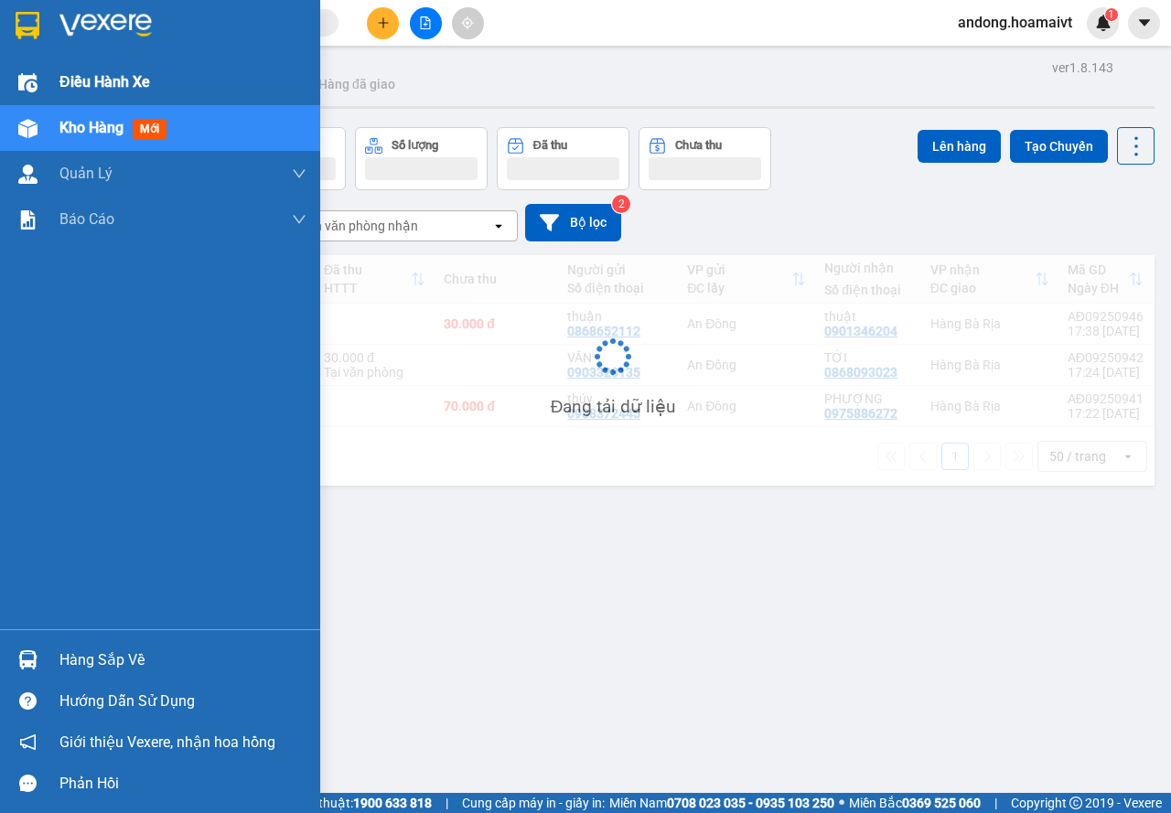
click at [33, 79] on img at bounding box center [27, 82] width 19 height 19
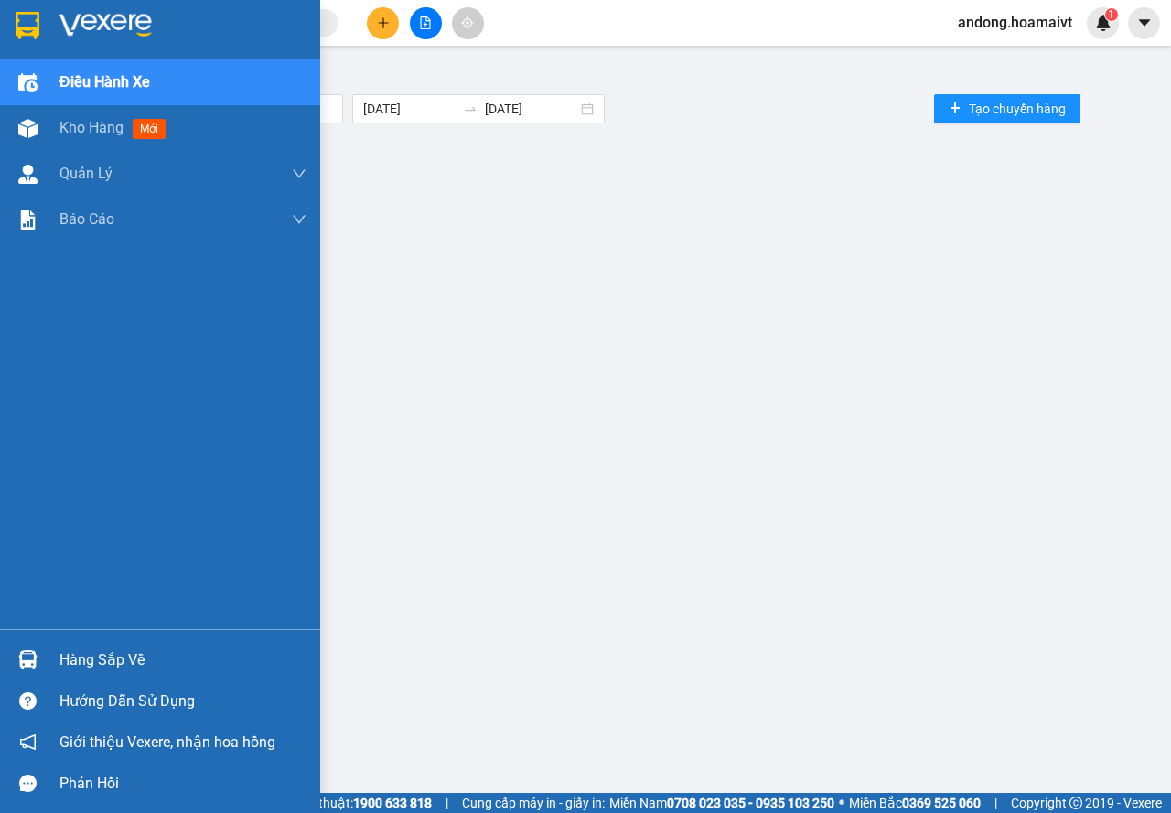
click at [31, 12] on img at bounding box center [28, 25] width 24 height 27
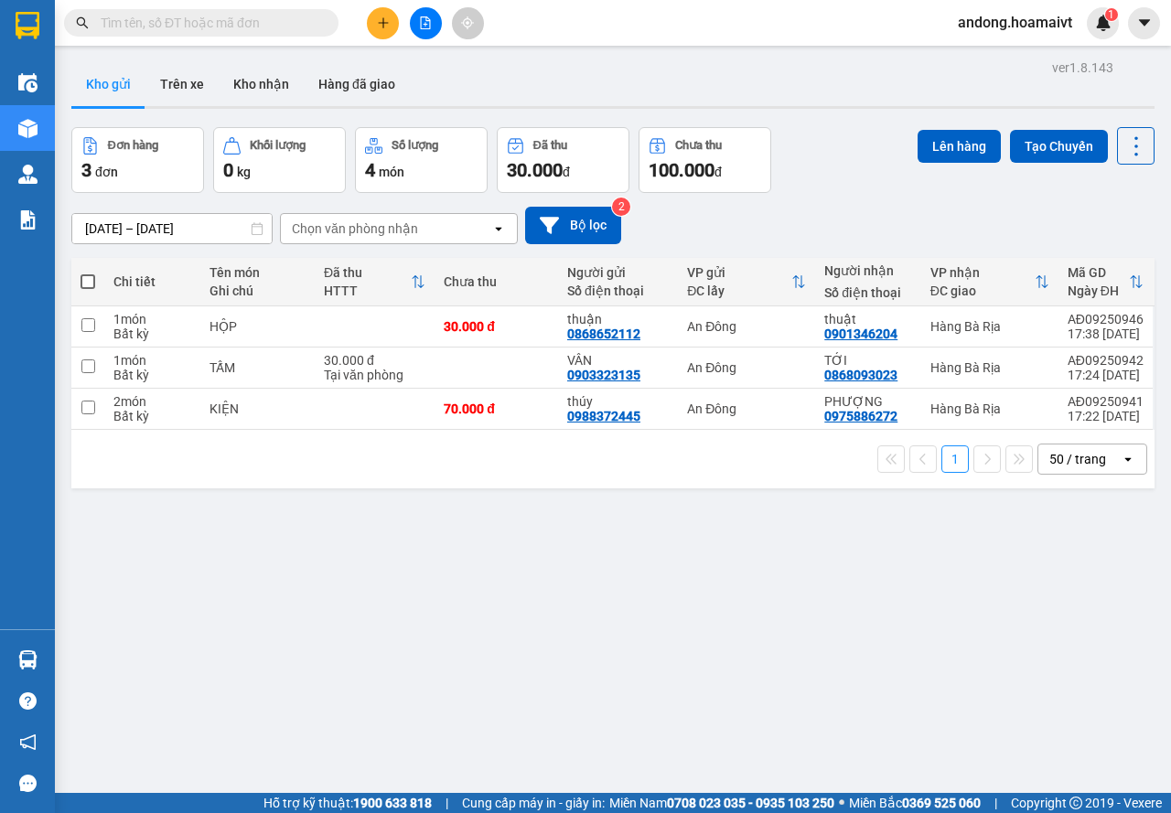
click at [91, 280] on span at bounding box center [88, 281] width 15 height 15
click at [88, 273] on input "checkbox" at bounding box center [88, 273] width 0 height 0
checkbox input "true"
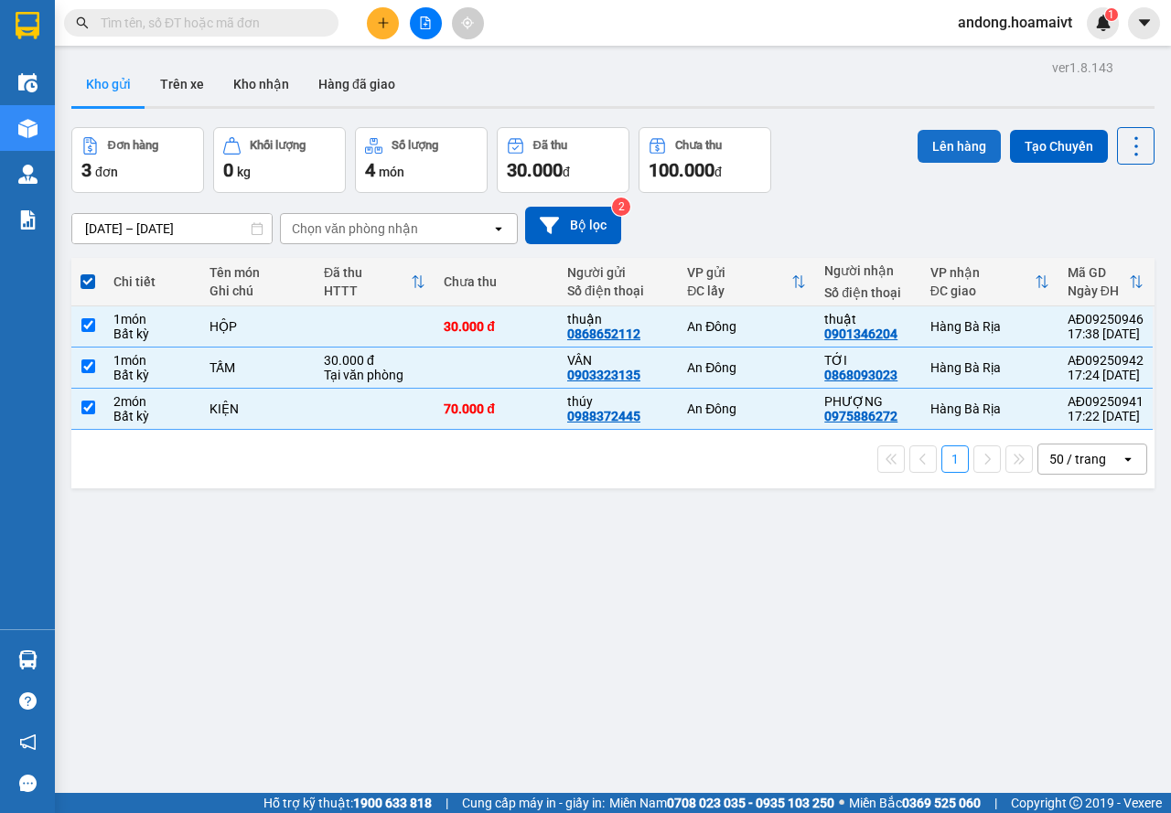
click at [947, 138] on button "Lên hàng" at bounding box center [959, 146] width 83 height 33
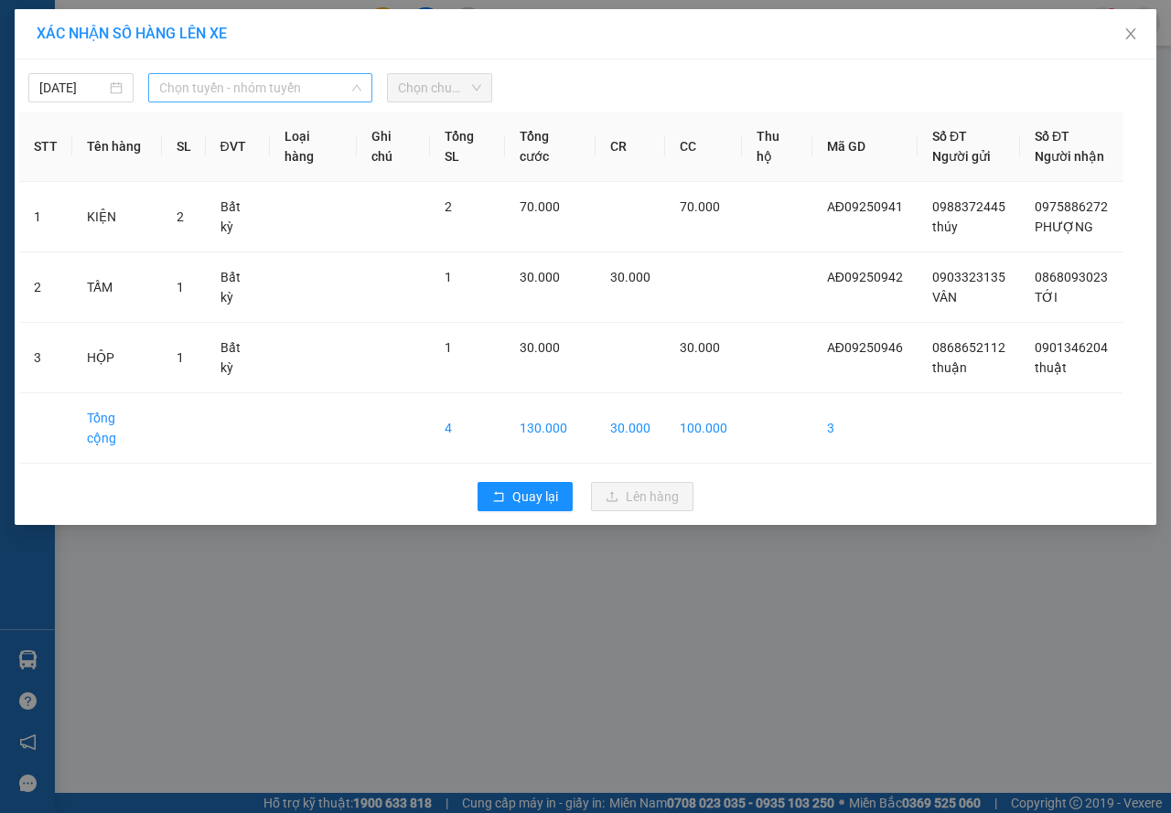
click at [206, 90] on span "Chọn tuyến - nhóm tuyến" at bounding box center [260, 87] width 202 height 27
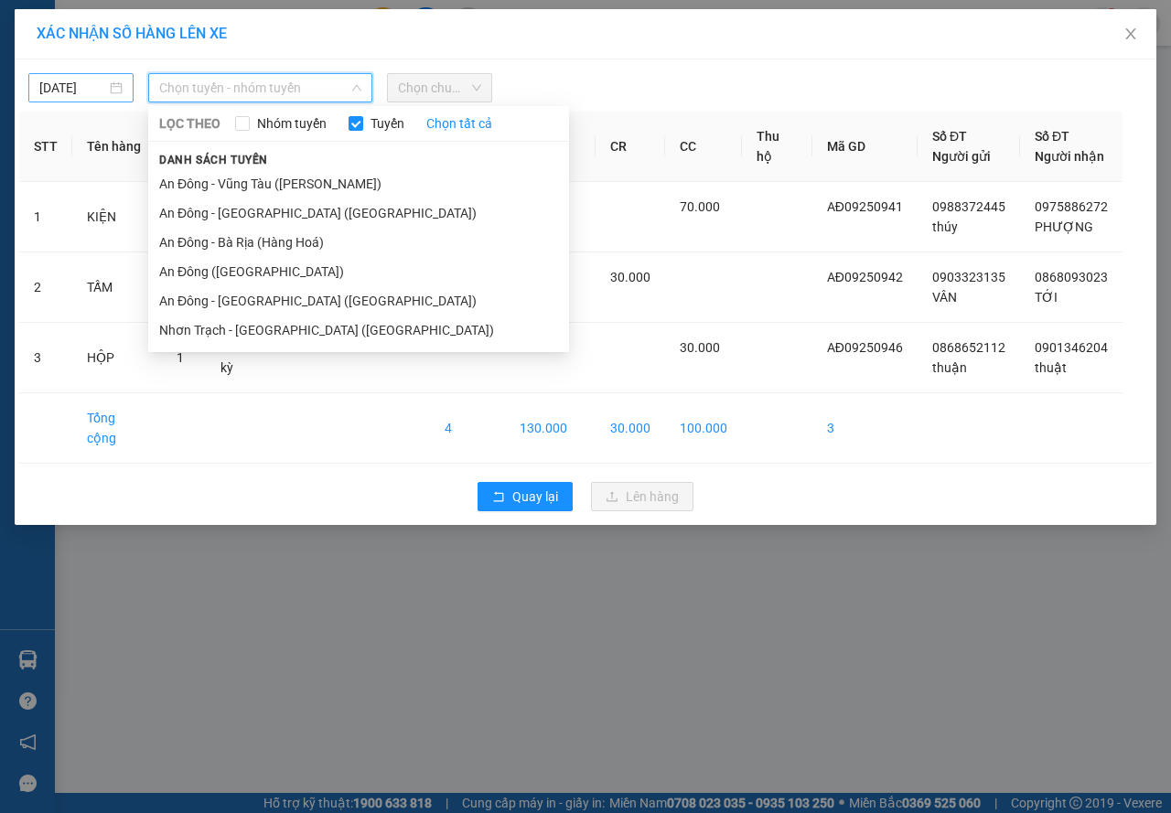
click at [75, 86] on input "[DATE]" at bounding box center [72, 88] width 67 height 20
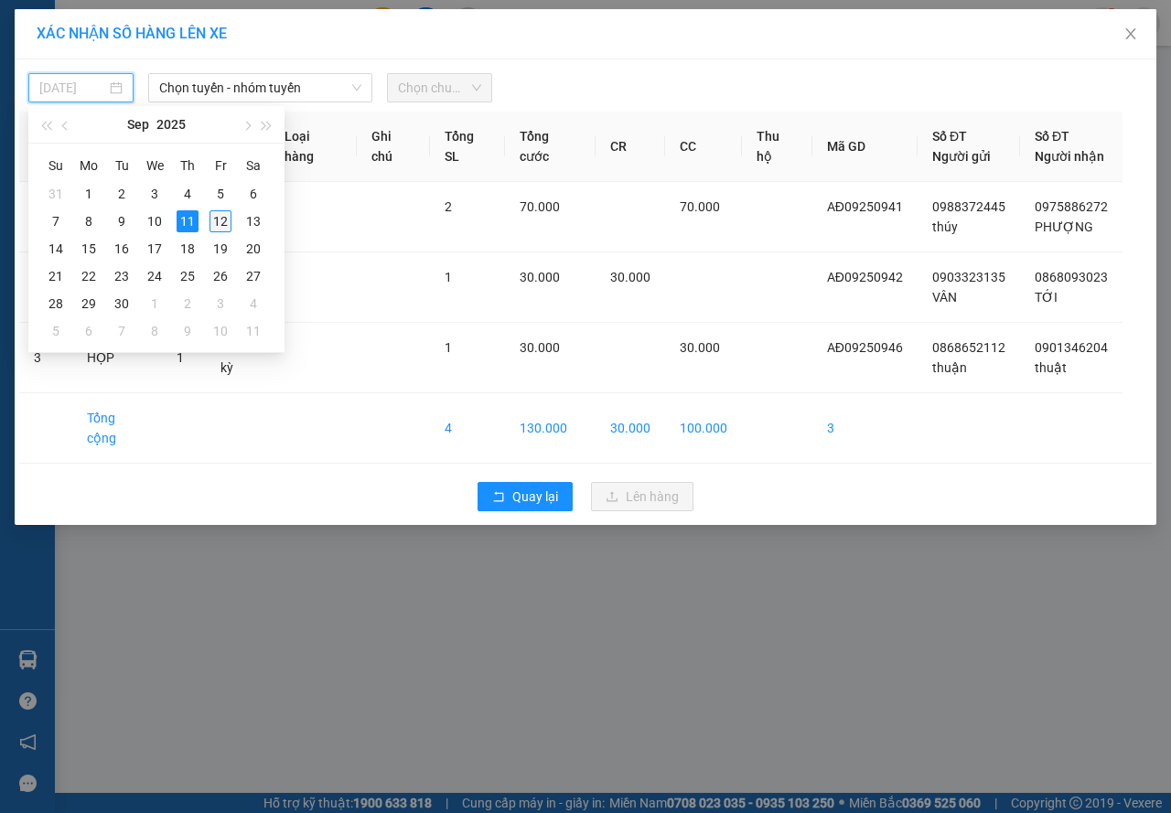
click at [216, 219] on div "12" at bounding box center [220, 221] width 22 height 22
type input "[DATE]"
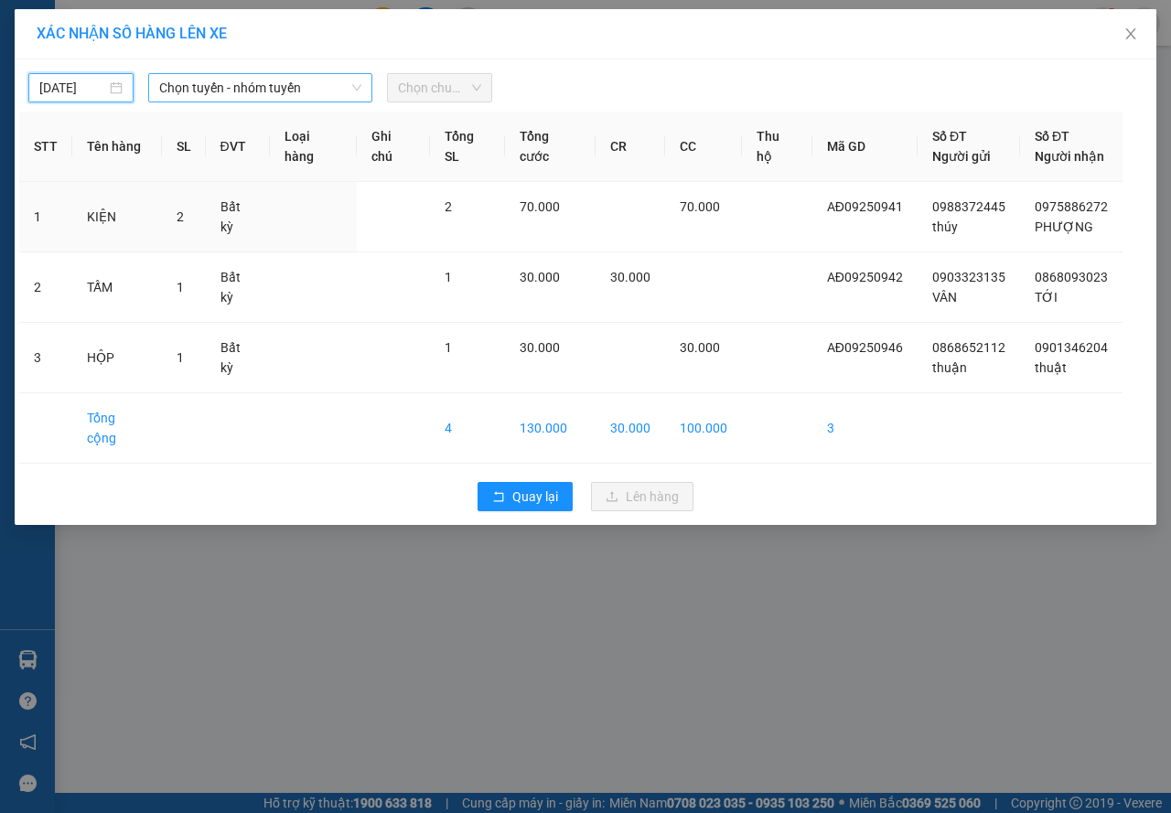
click at [221, 76] on span "Chọn tuyến - nhóm tuyến" at bounding box center [260, 87] width 202 height 27
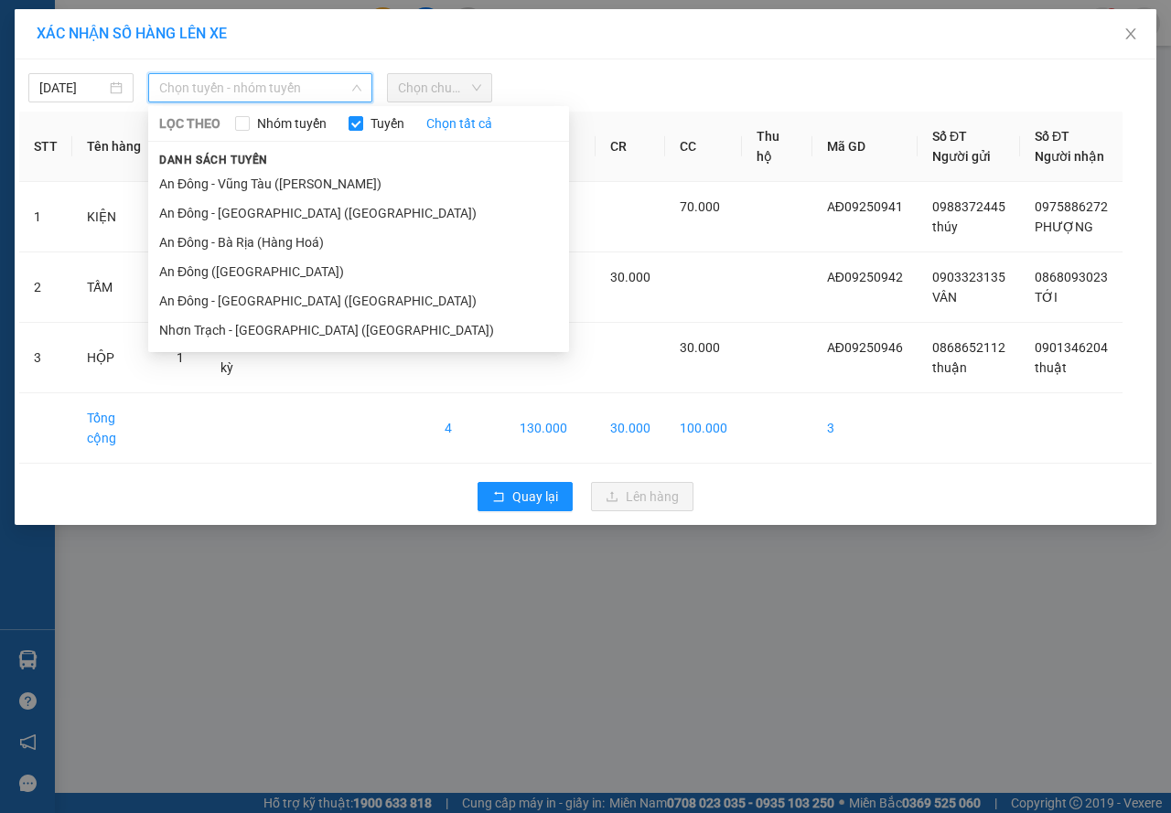
drag, startPoint x: 191, startPoint y: 242, endPoint x: 298, endPoint y: 161, distance: 133.9
click at [195, 237] on li "An Đông - Bà Rịa (Hàng Hoá)" at bounding box center [358, 242] width 421 height 29
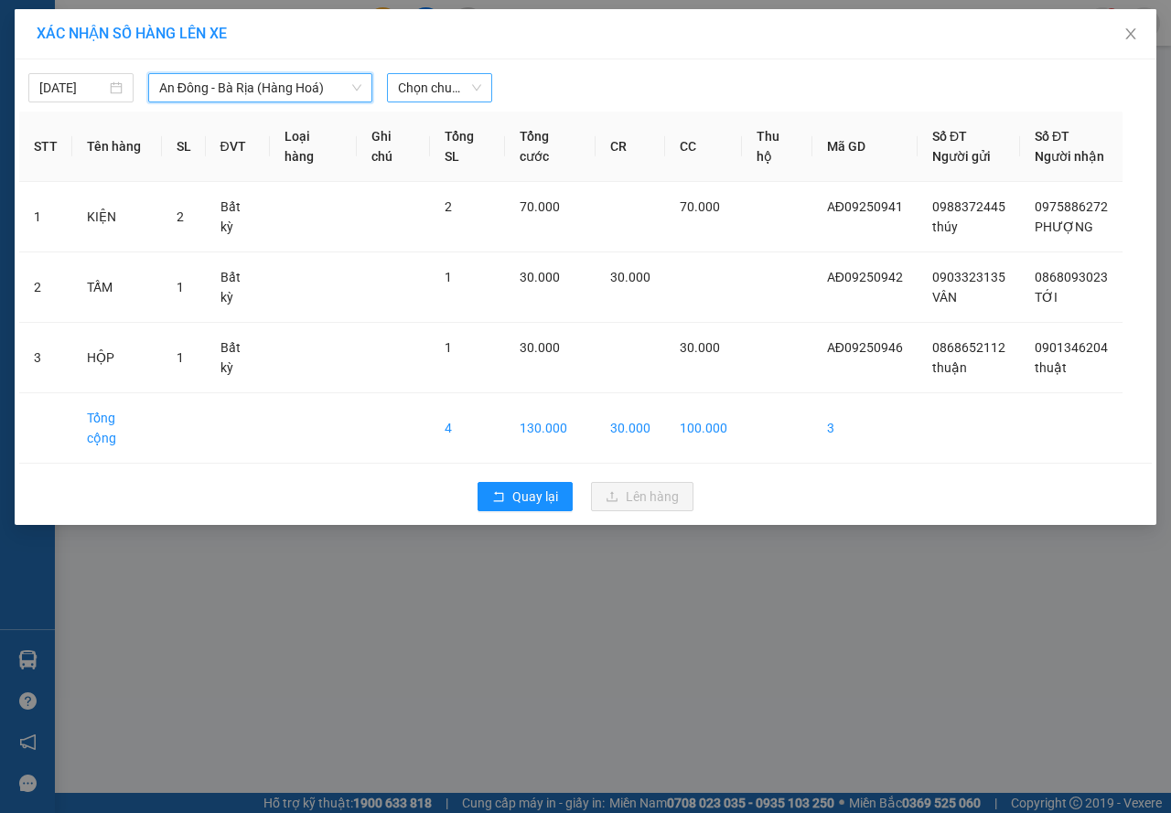
click at [454, 84] on span "Chọn chuyến" at bounding box center [439, 87] width 83 height 27
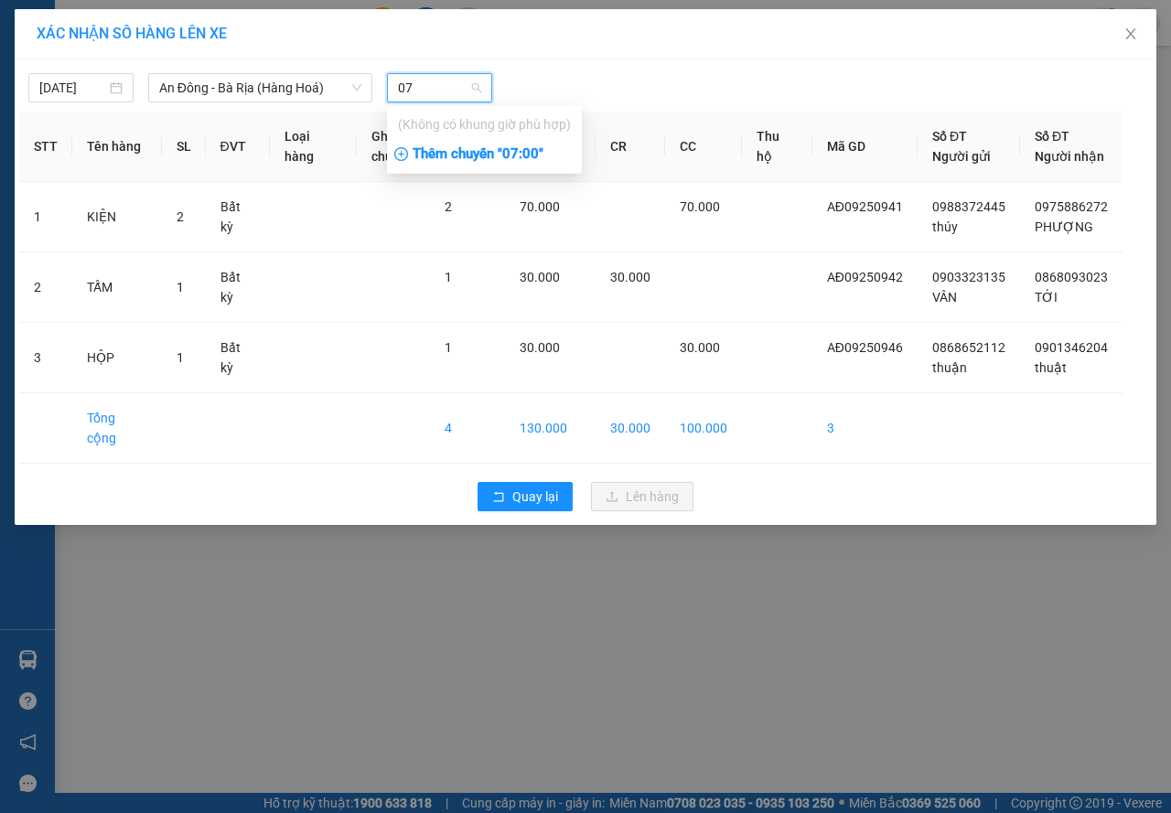
type input "07"
click at [478, 157] on div "Thêm chuyến " 07:00 "" at bounding box center [484, 154] width 195 height 31
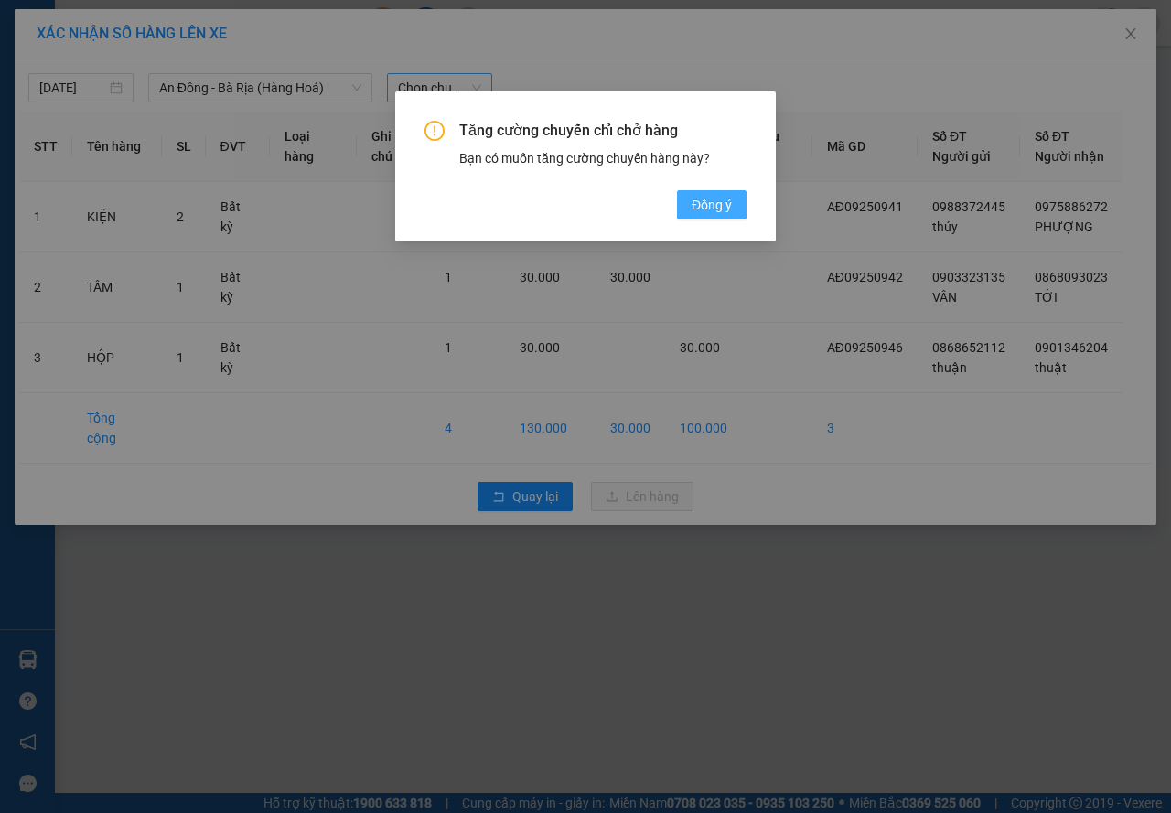
click at [705, 203] on span "Đồng ý" at bounding box center [712, 205] width 40 height 20
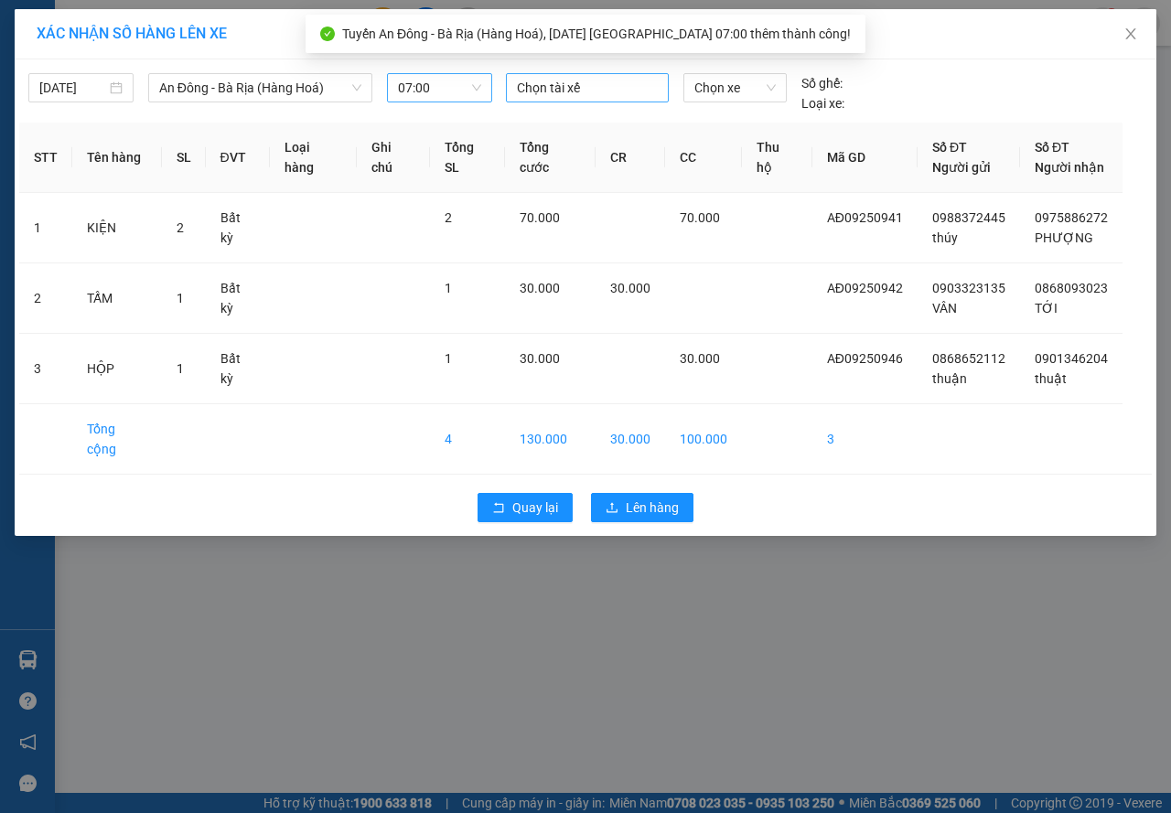
click at [544, 86] on div at bounding box center [587, 88] width 154 height 22
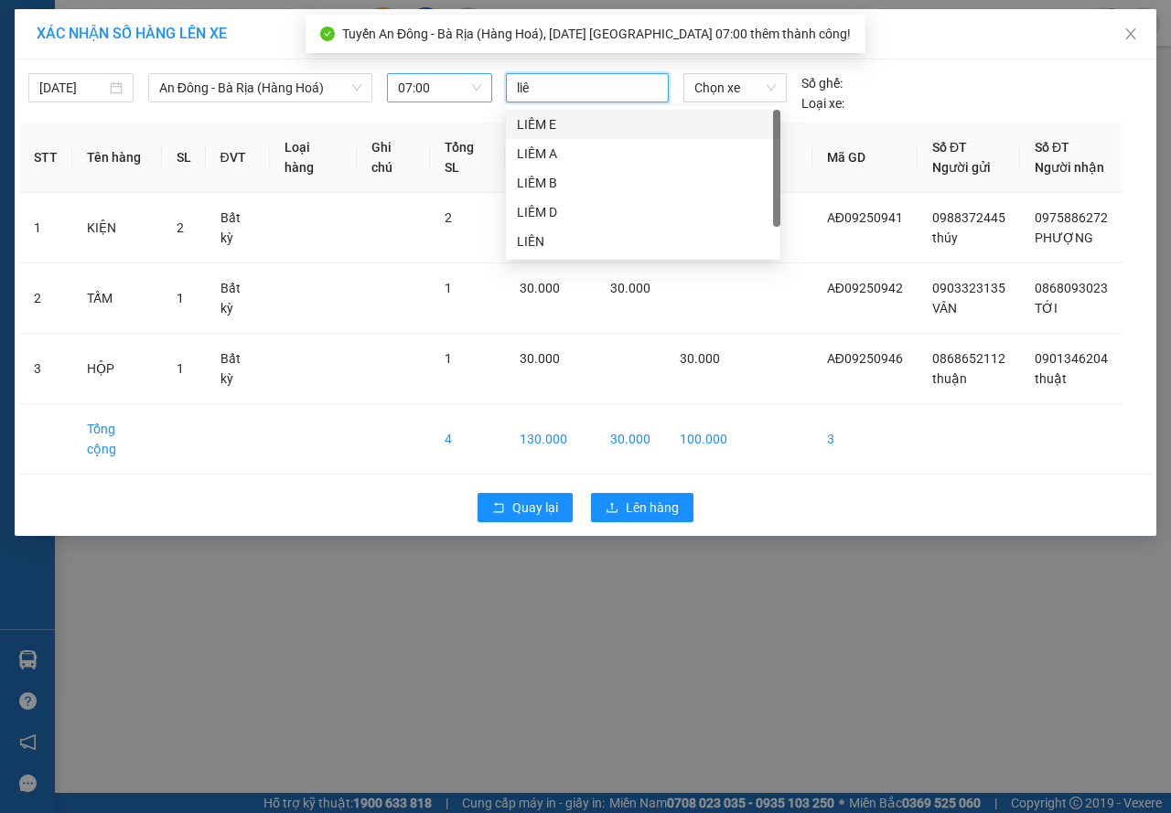
type input "liêm"
click at [518, 130] on div "LIÊM E" at bounding box center [643, 124] width 252 height 20
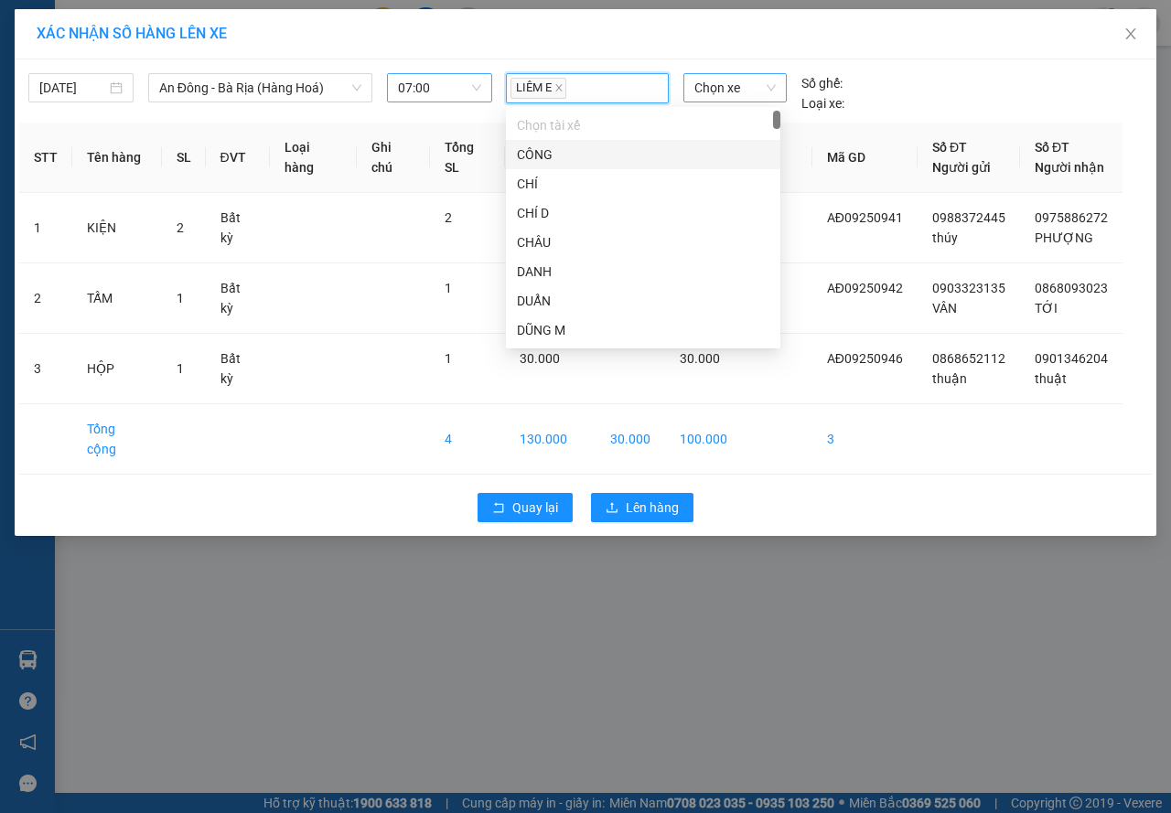
click at [721, 88] on span "Chọn xe" at bounding box center [734, 87] width 81 height 27
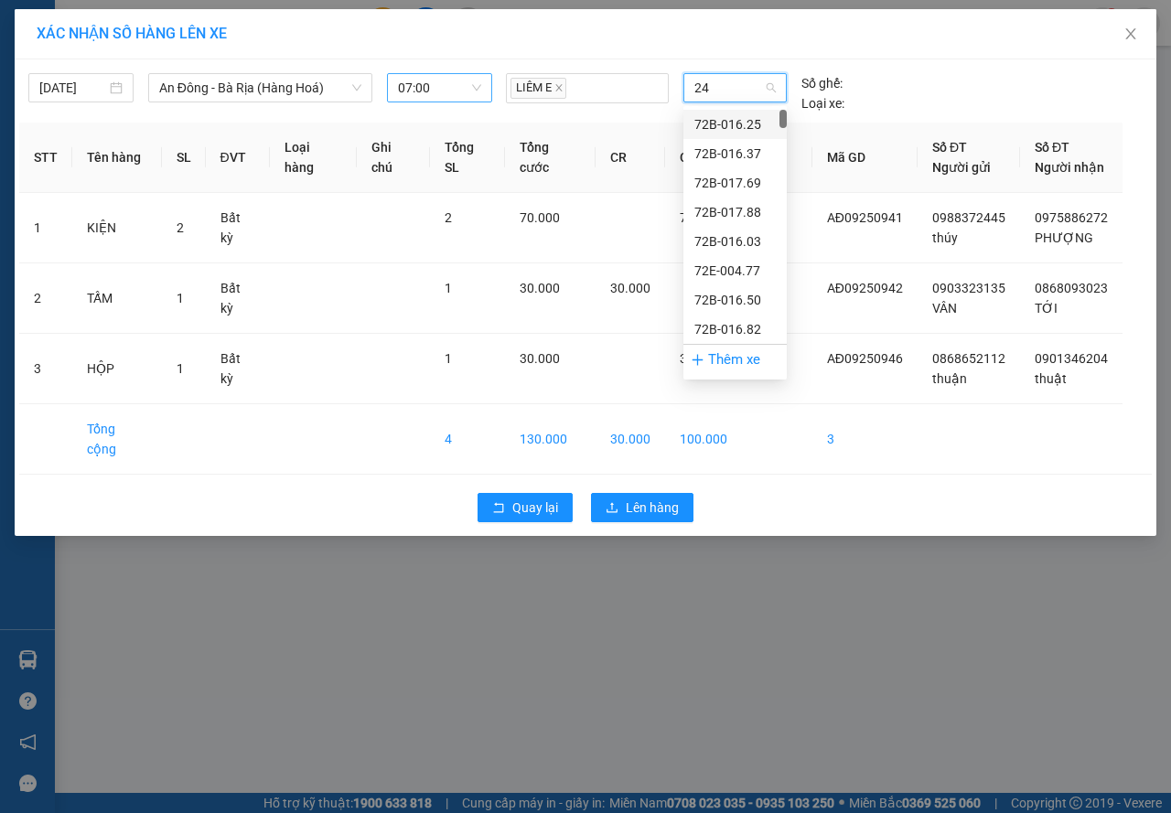
type input "244"
click at [736, 177] on div "72F-002.44" at bounding box center [734, 183] width 81 height 20
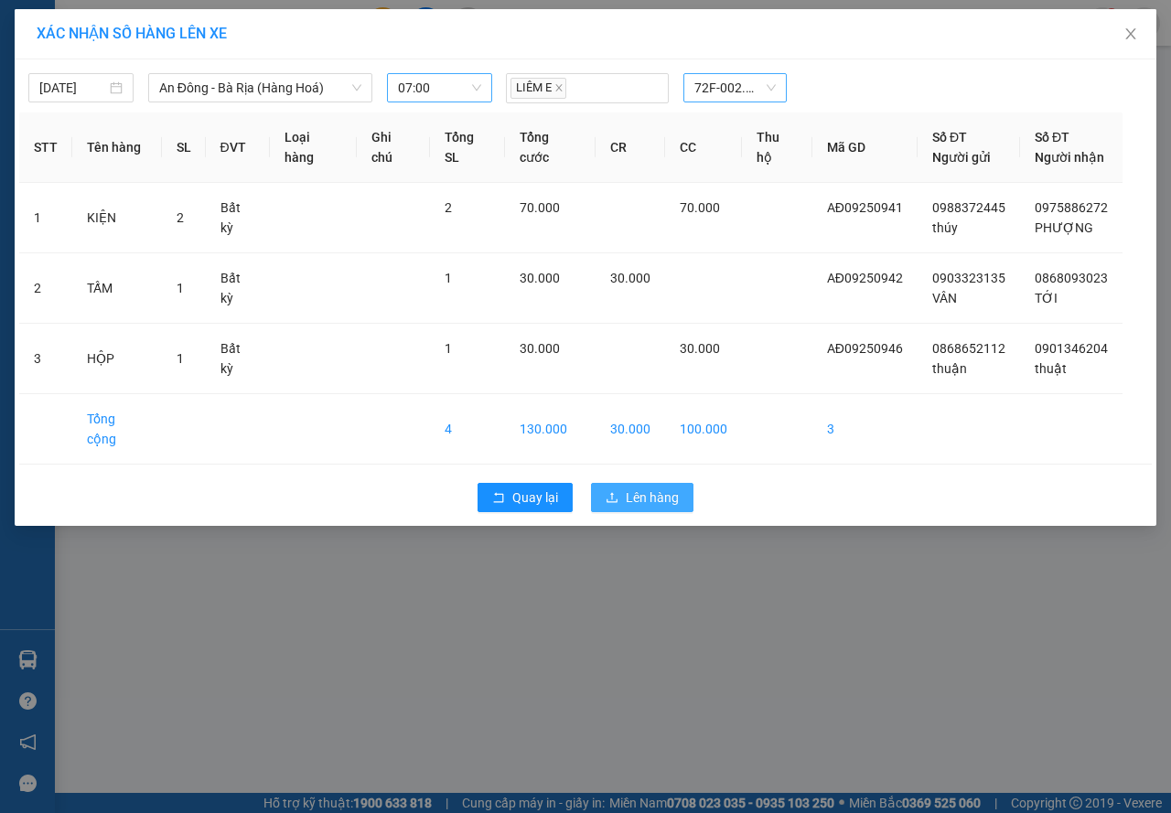
click at [641, 489] on button "Lên hàng" at bounding box center [642, 497] width 102 height 29
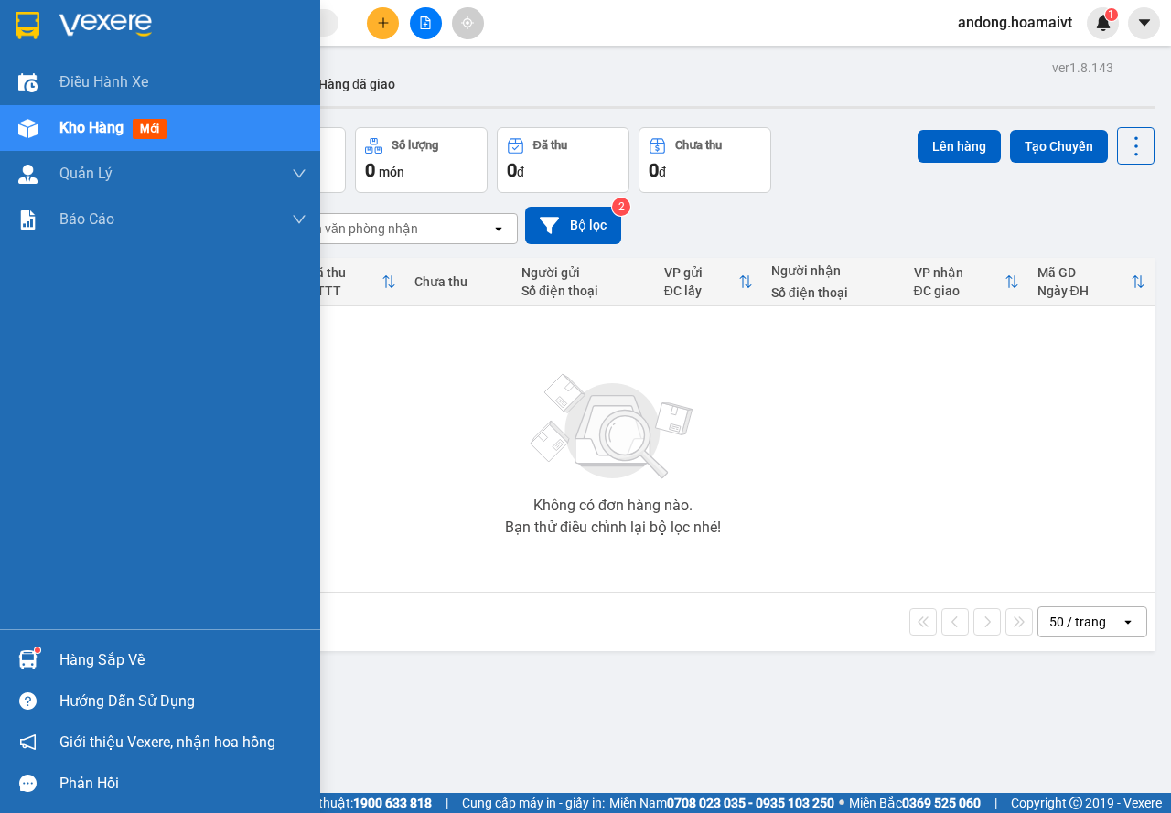
click at [8, 666] on div "Hàng sắp về" at bounding box center [160, 659] width 320 height 41
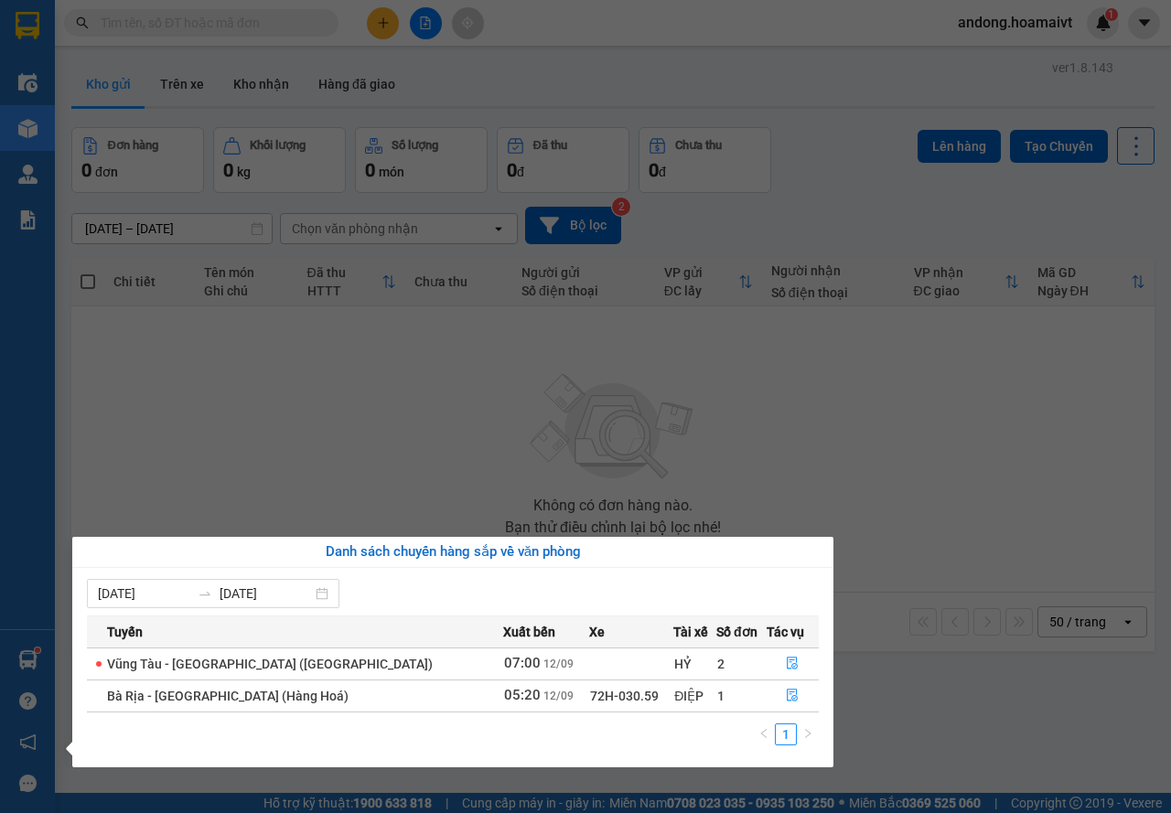
click at [235, 80] on section "Kết quả tìm kiếm ( 0 ) Bộ lọc No Data andong.hoamaivt 1 Điều hành xe Kho hàng m…" at bounding box center [585, 406] width 1171 height 813
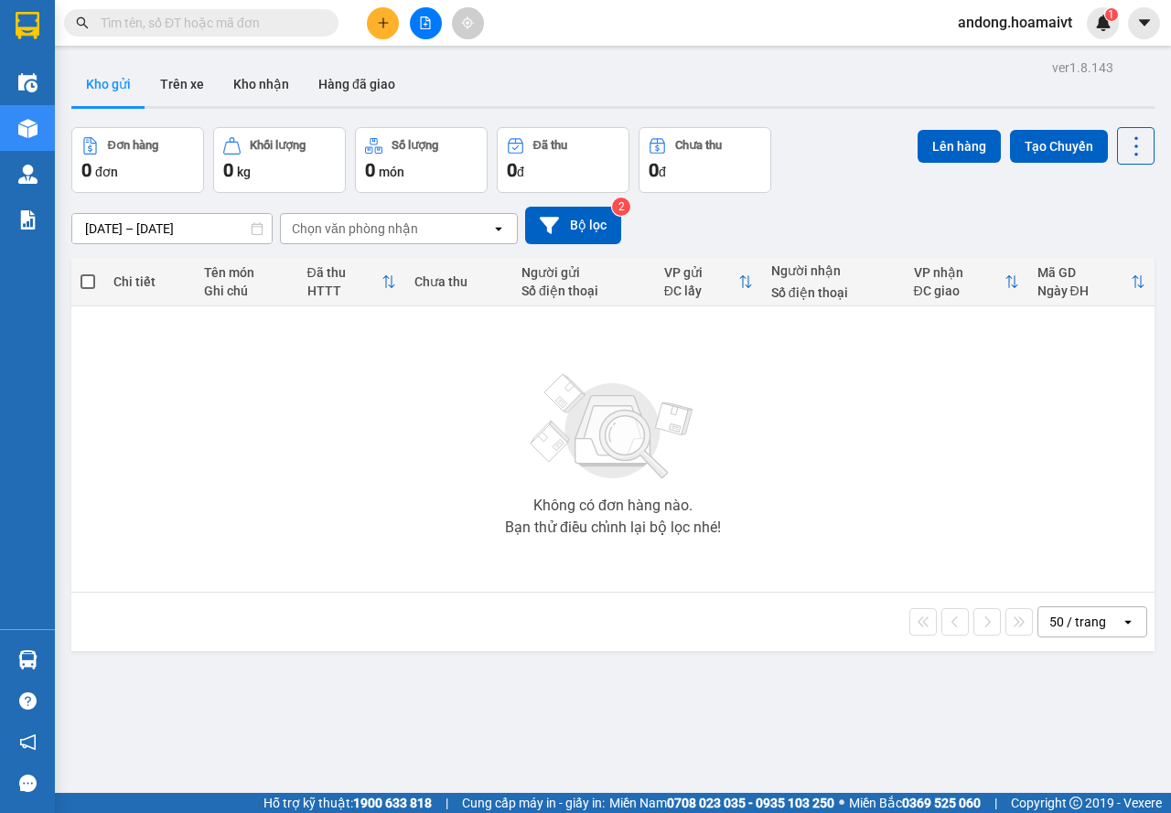
click at [235, 80] on button "Kho nhận" at bounding box center [261, 84] width 85 height 44
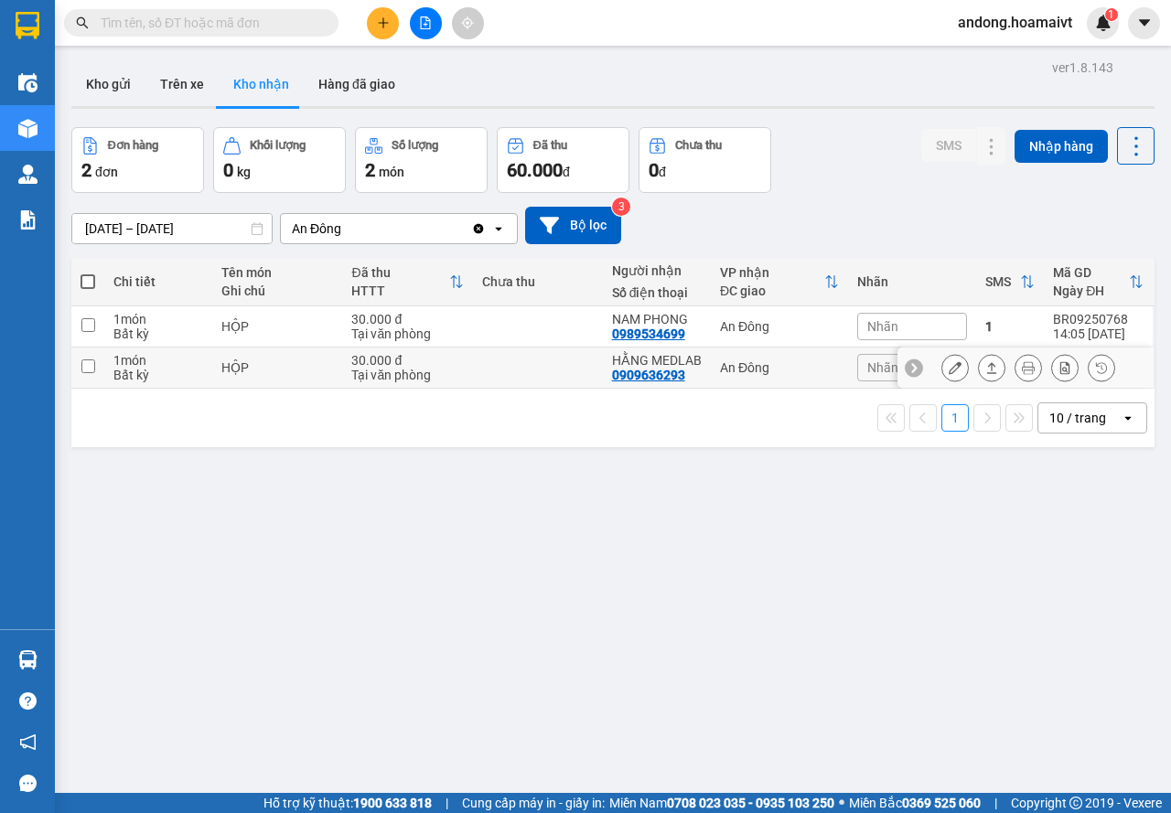
click at [949, 364] on icon at bounding box center [955, 367] width 13 height 13
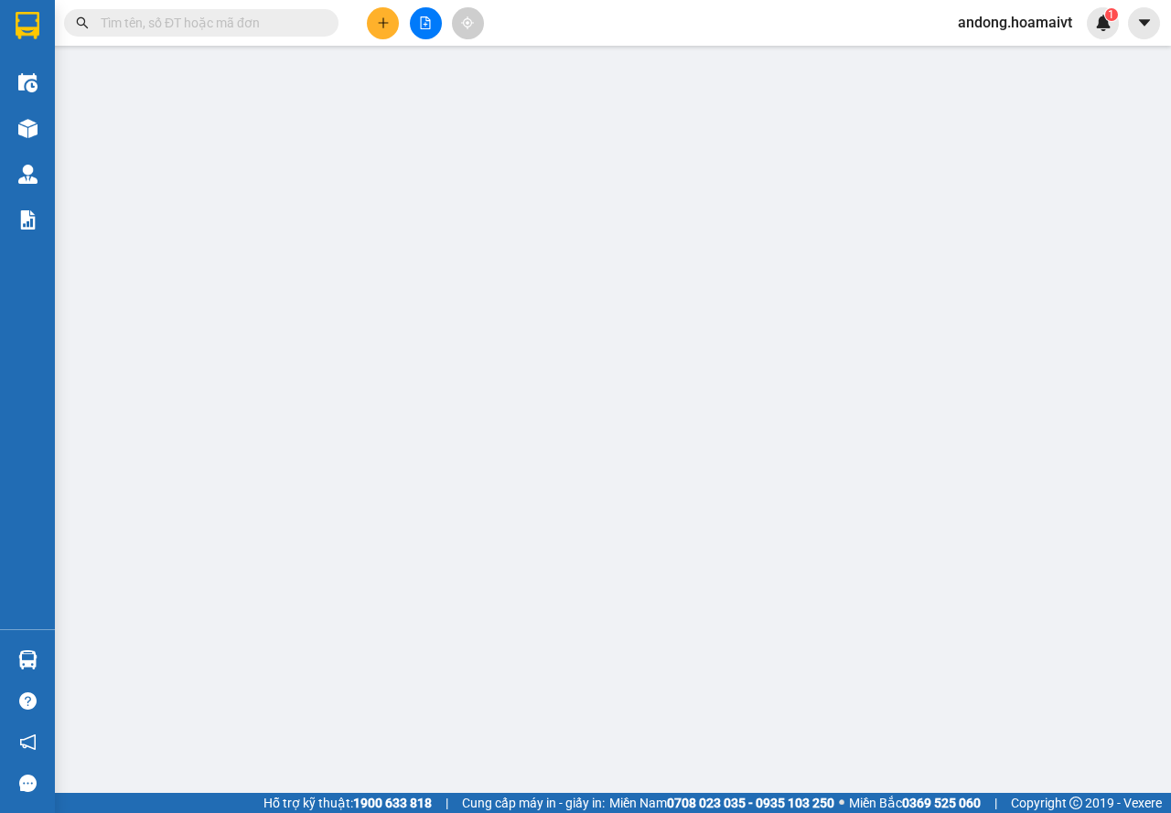
type input "0983787679"
type input "THỌ"
type input "079082038507"
type input "0909636293"
type input "HẰNG MEDLAB"
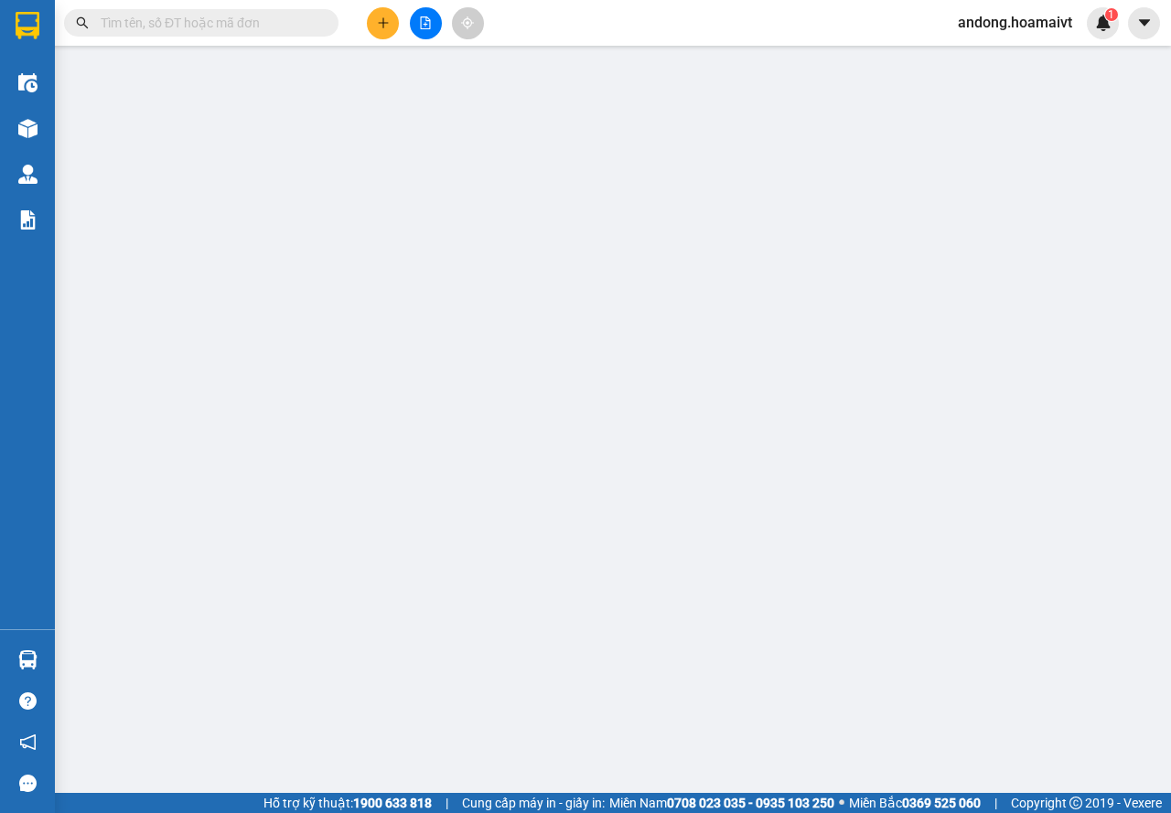
type input "079082038507"
type input "30.000"
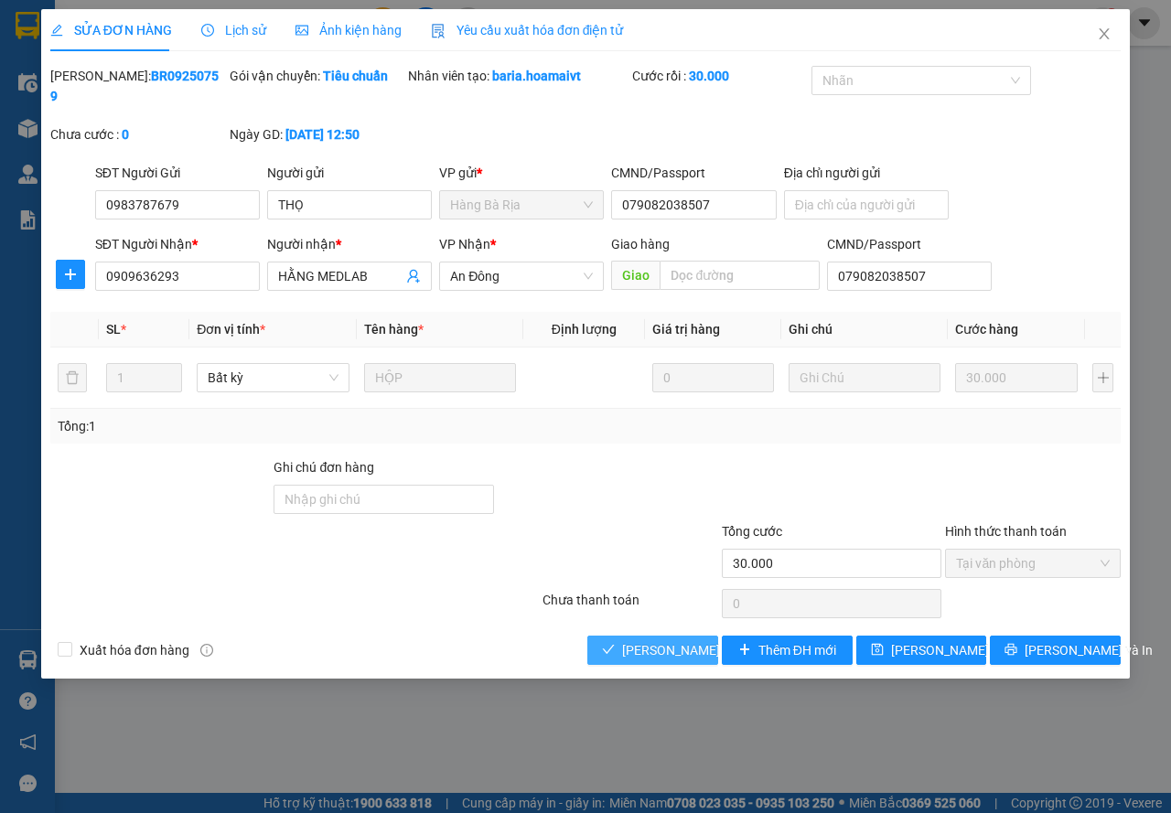
click at [682, 650] on span "[PERSON_NAME] và Giao hàng" at bounding box center [710, 650] width 176 height 20
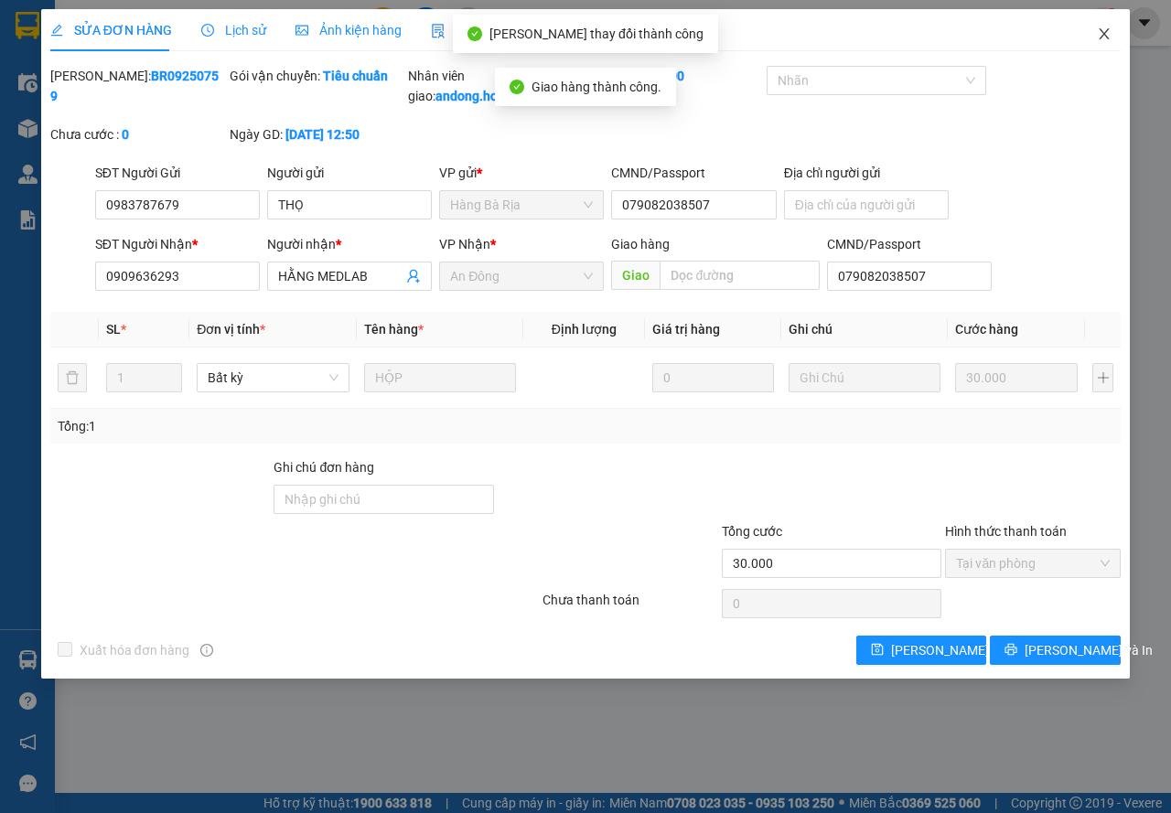
click at [1102, 32] on icon "close" at bounding box center [1105, 33] width 10 height 11
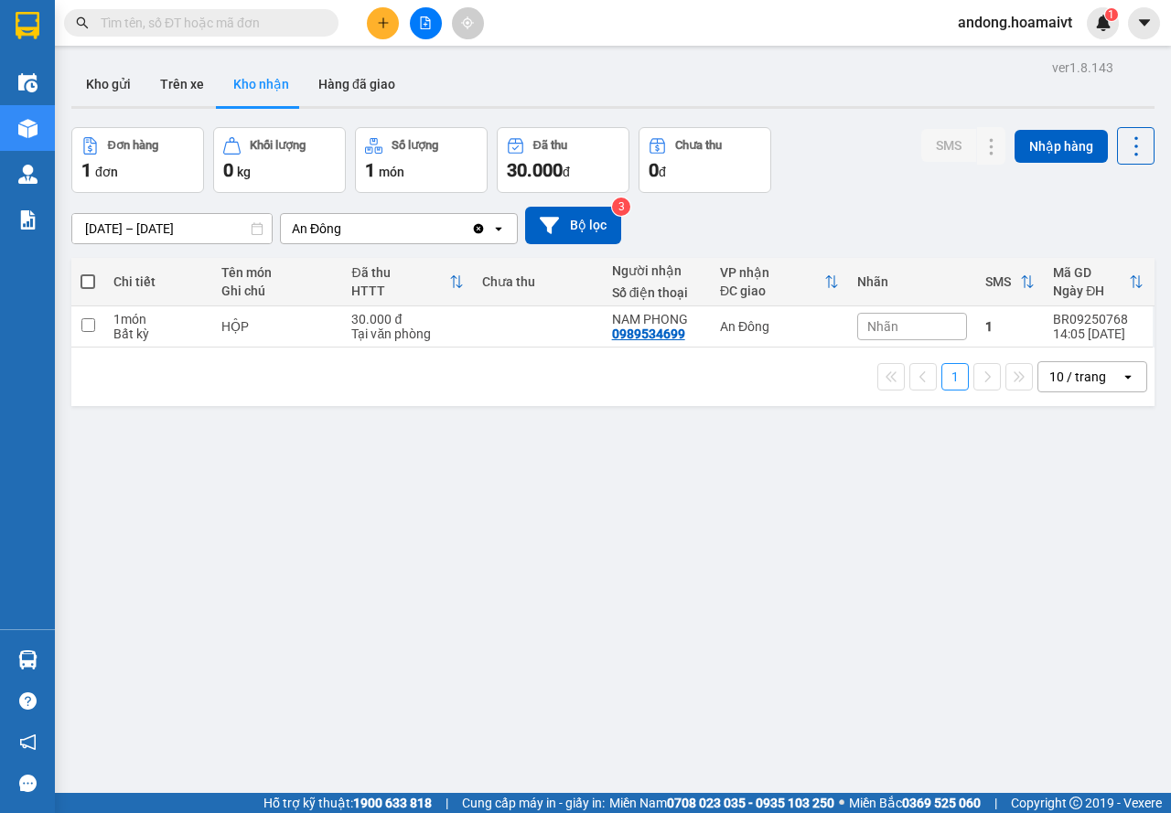
click at [1057, 375] on div "10 / trang" at bounding box center [1077, 377] width 57 height 18
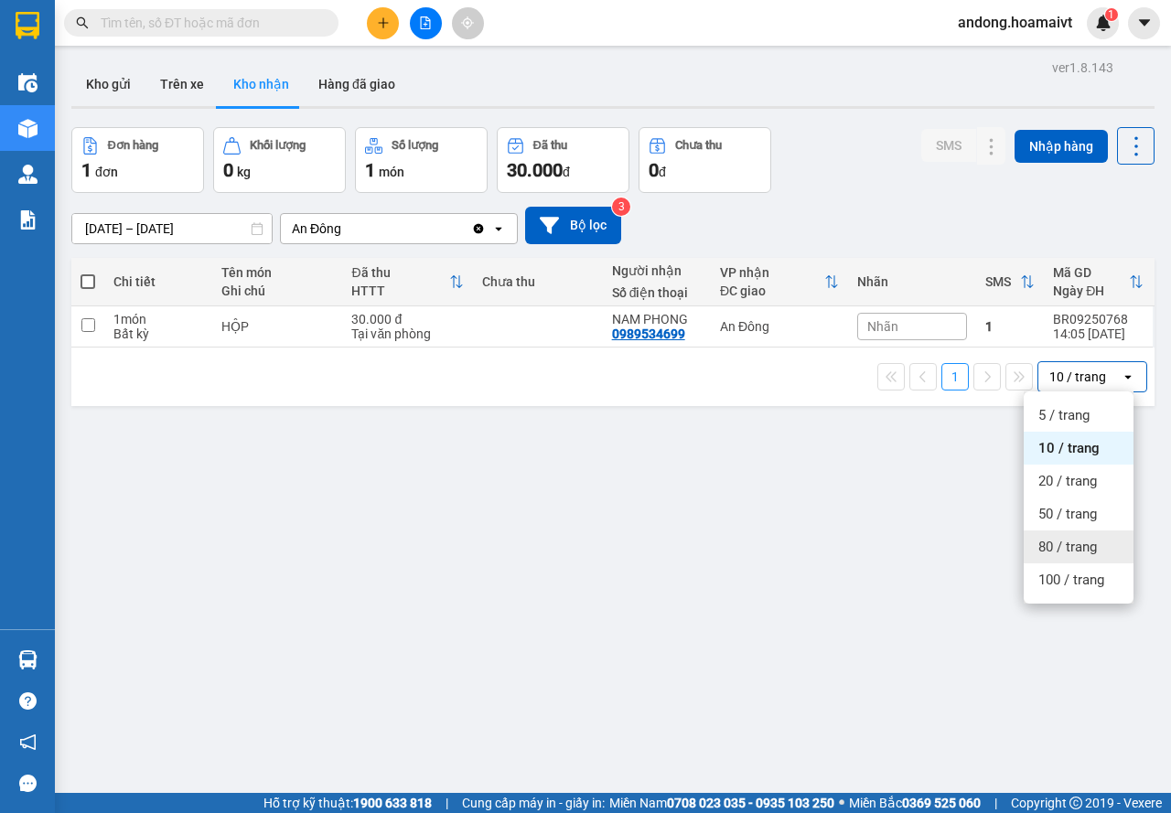
click at [1064, 552] on span "80 / trang" at bounding box center [1067, 547] width 59 height 18
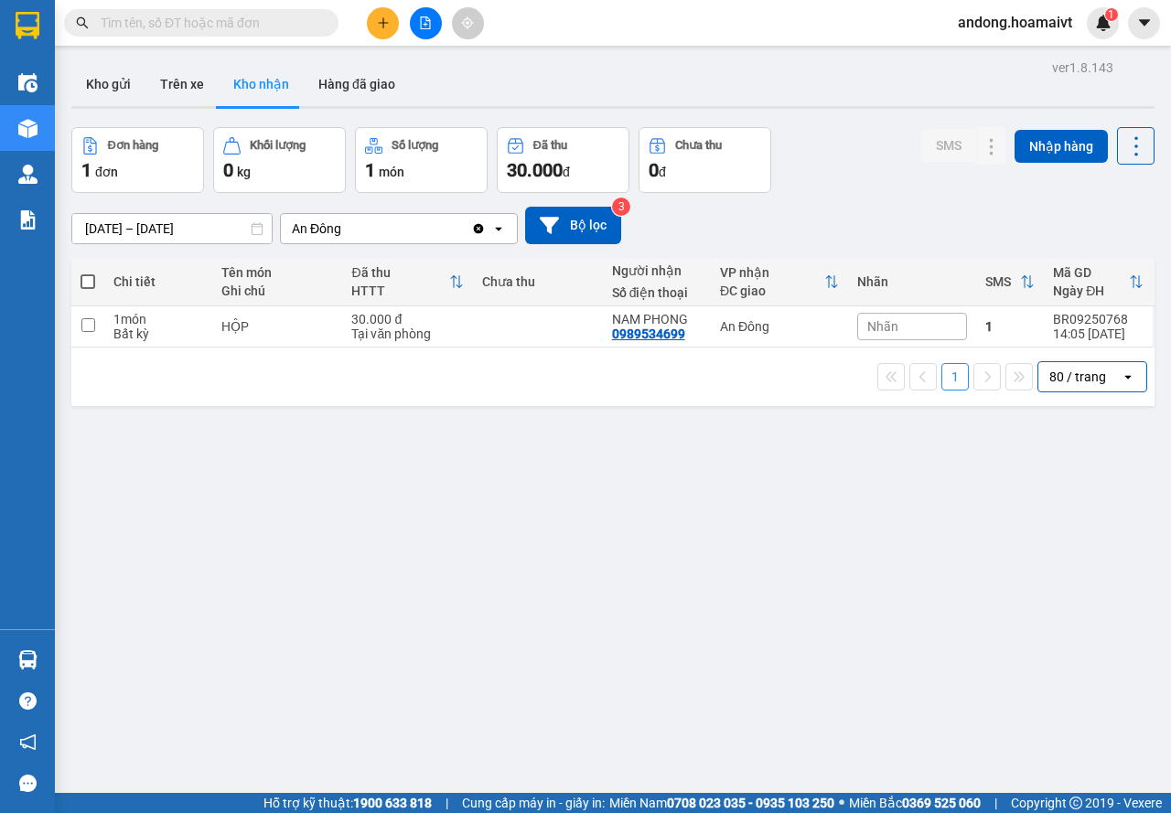
click at [140, 233] on input "[DATE] – [DATE]" at bounding box center [171, 228] width 199 height 29
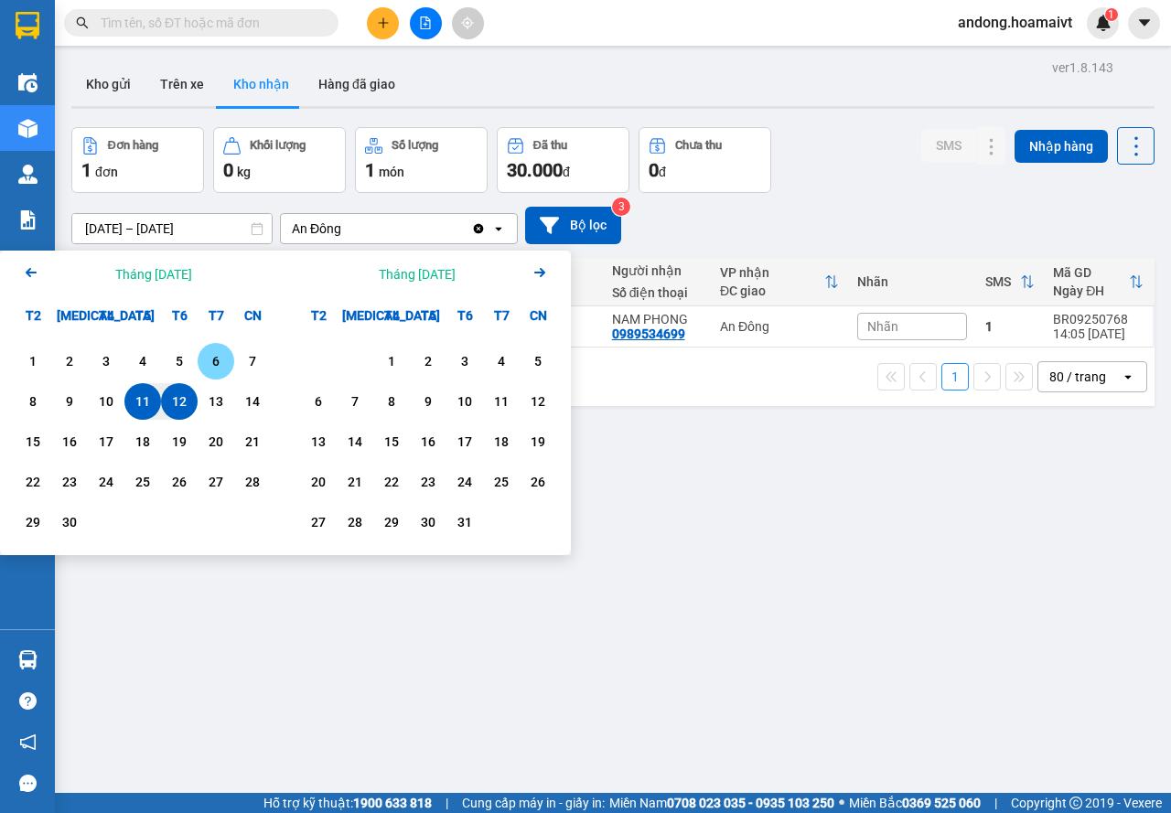
click at [213, 361] on div "6" at bounding box center [216, 361] width 26 height 22
click at [189, 403] on div "12" at bounding box center [179, 402] width 26 height 22
type input "[DATE] – [DATE]"
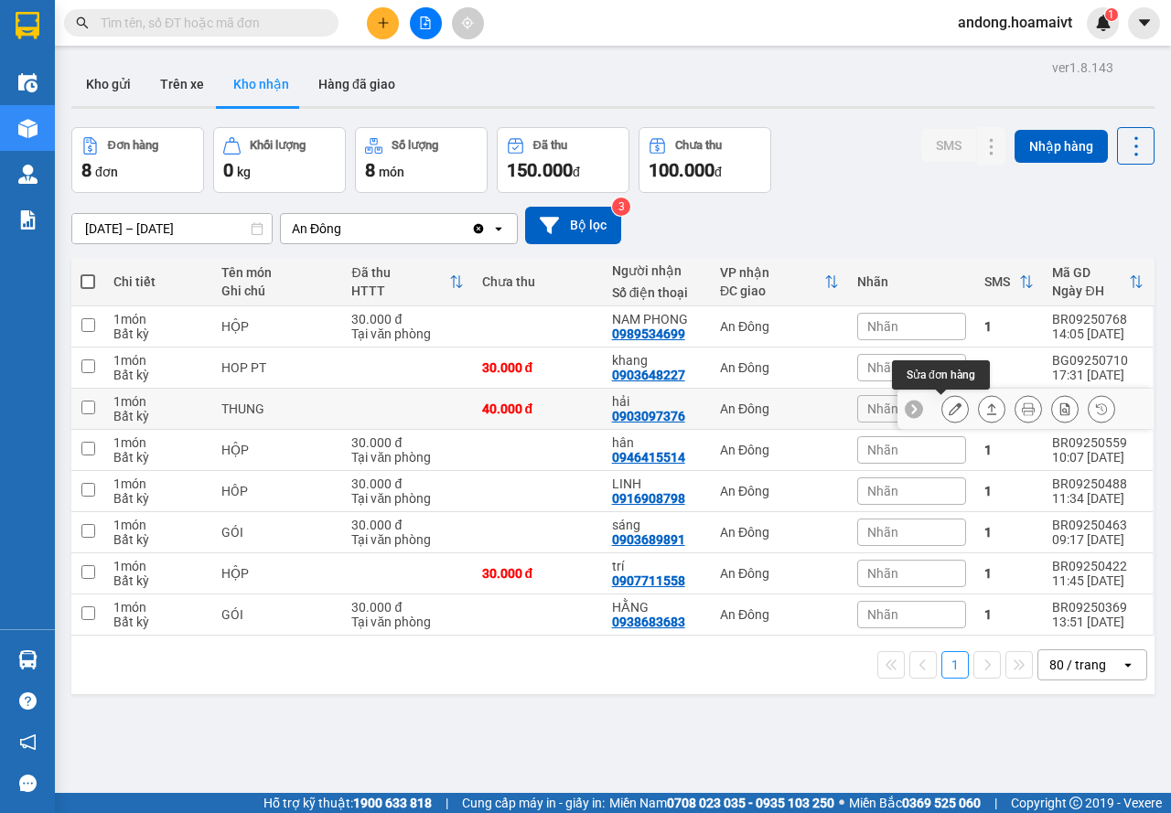
click at [949, 412] on icon at bounding box center [955, 409] width 13 height 13
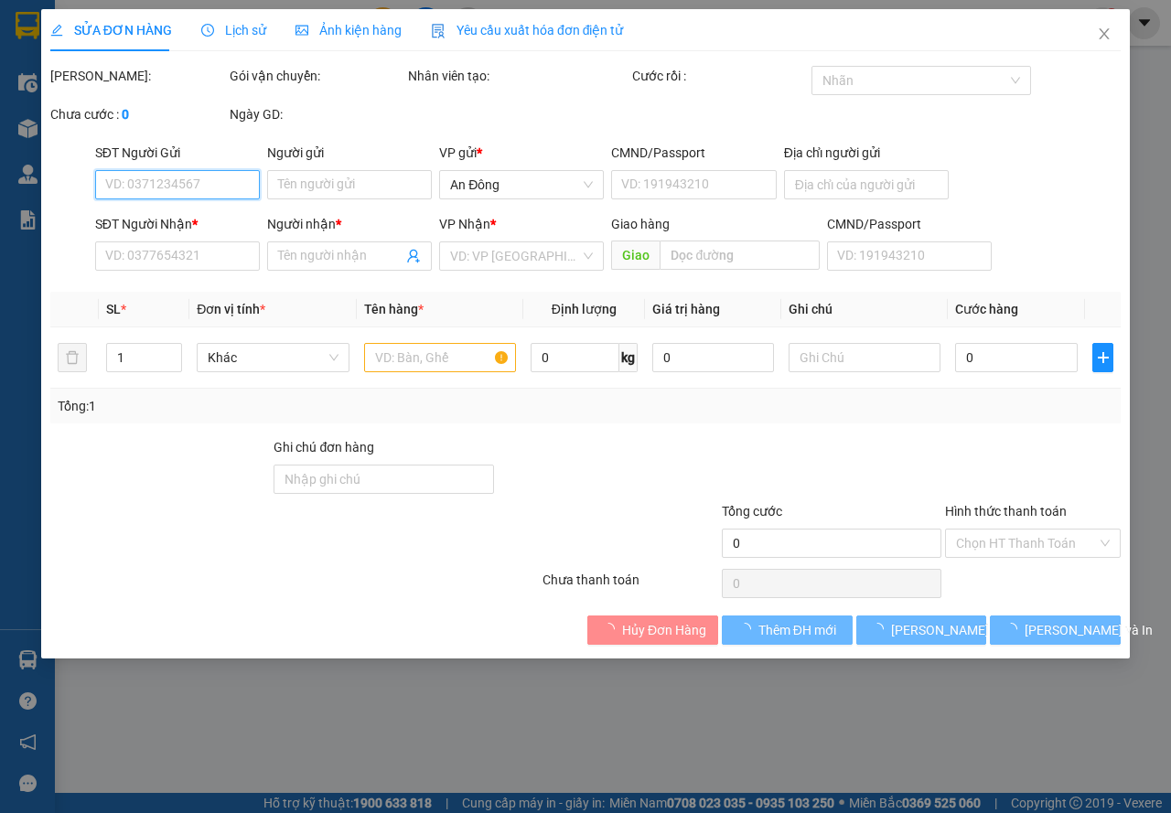
type input "0944275577"
type input "HIẾU"
type input "0903097376"
type input "hải"
type input "079082023282"
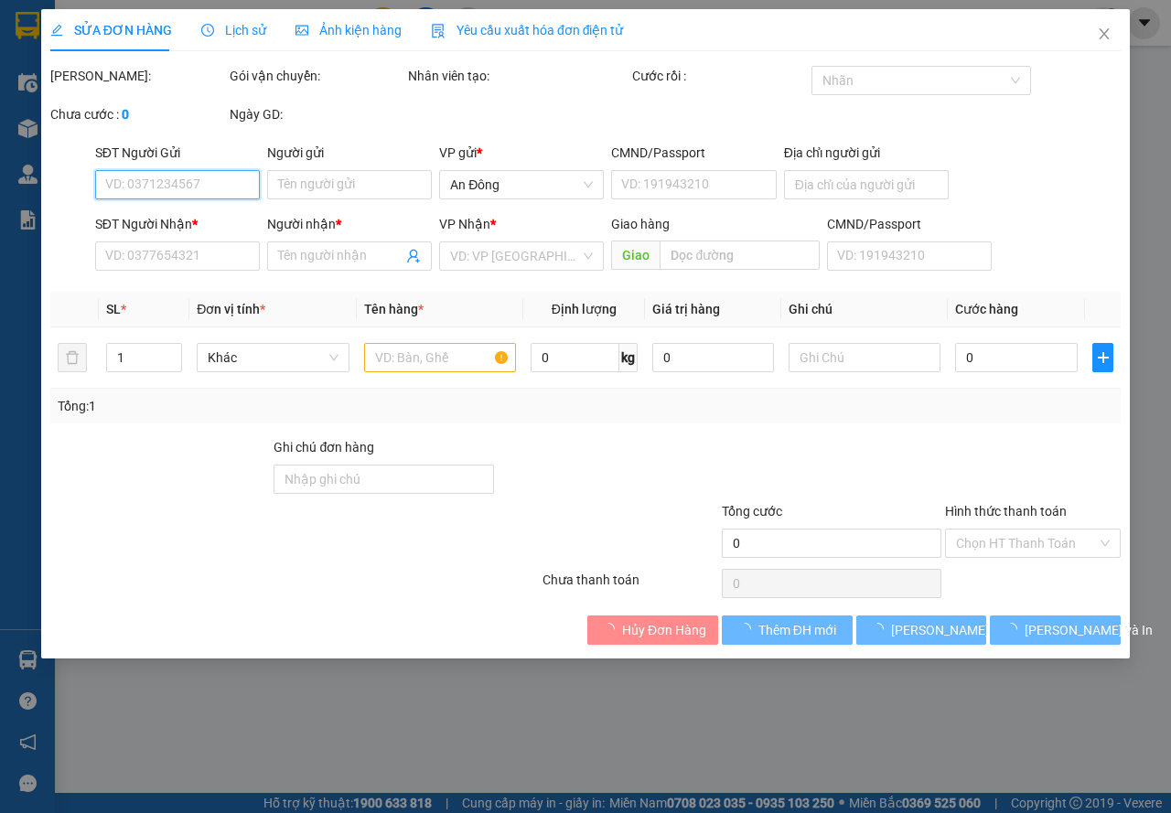
type input "40.000"
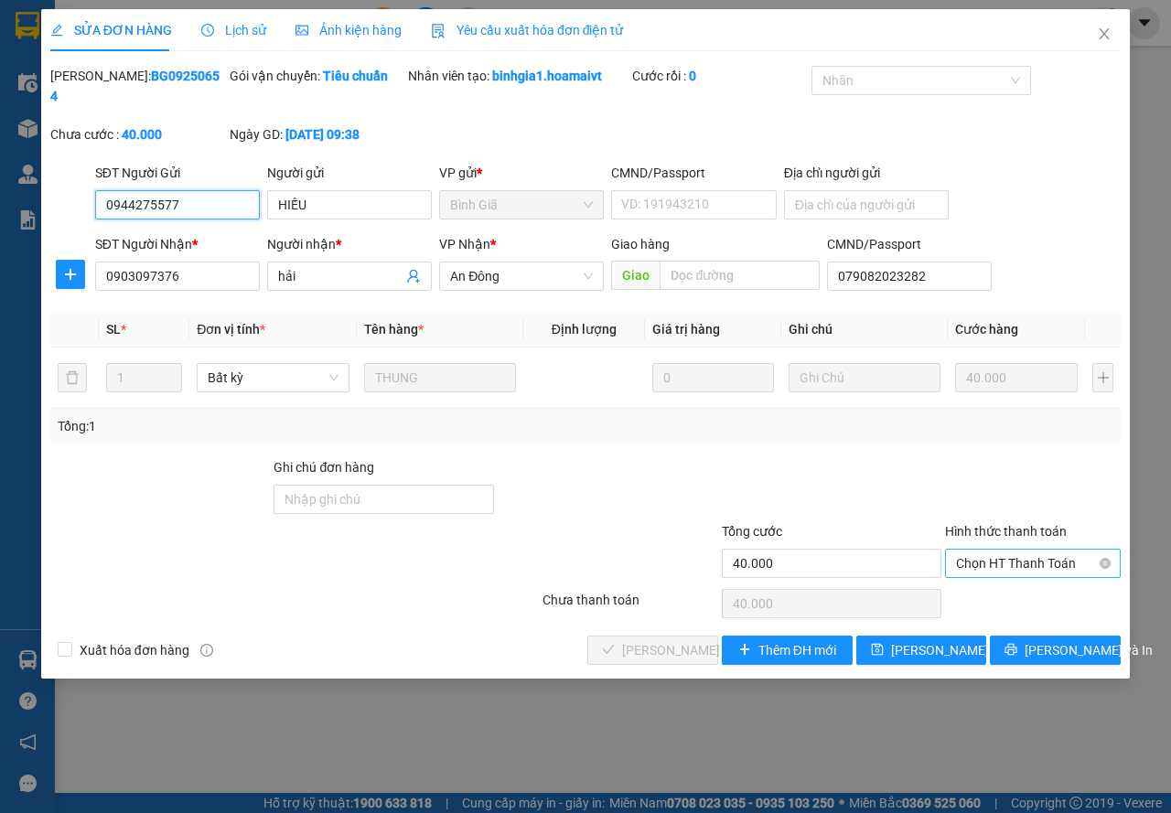
click at [1051, 562] on span "Chọn HT Thanh Toán" at bounding box center [1033, 563] width 154 height 27
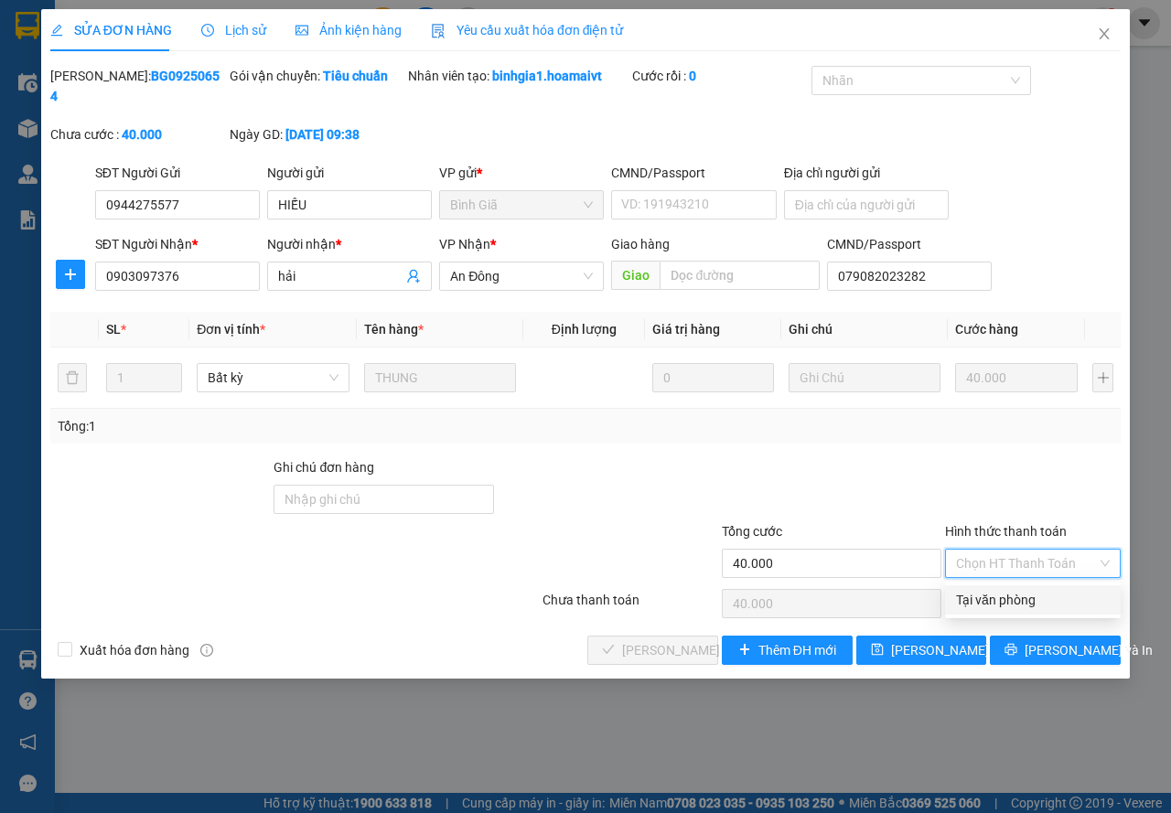
click at [1007, 602] on div "Tại văn phòng" at bounding box center [1033, 600] width 154 height 20
type input "0"
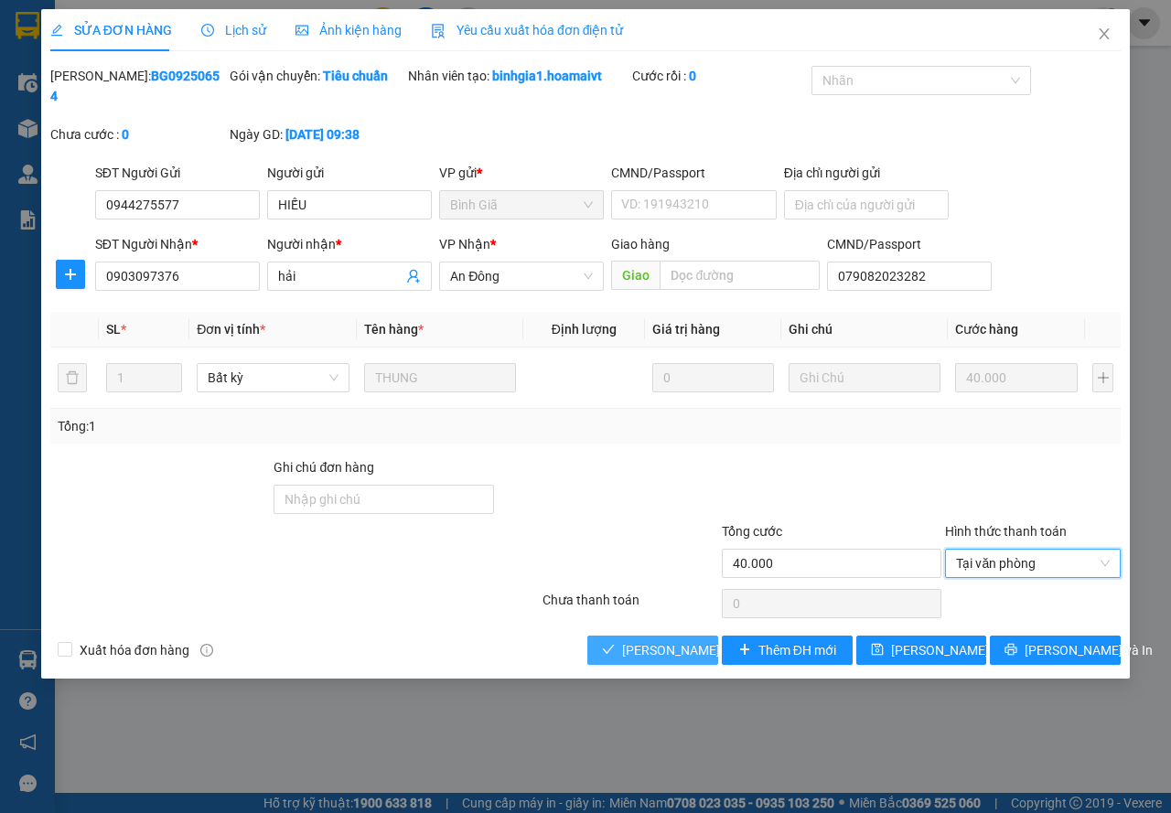
click at [678, 657] on span "[PERSON_NAME] và Giao hàng" at bounding box center [710, 650] width 176 height 20
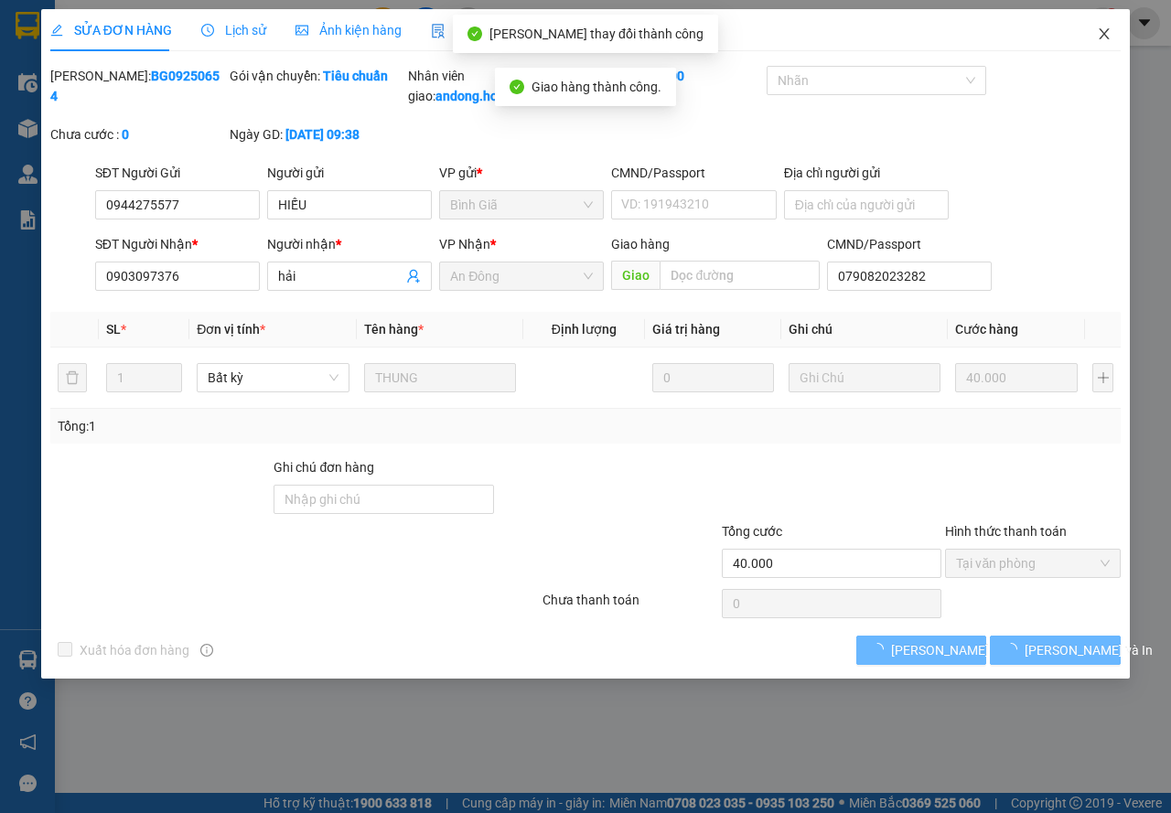
click at [1099, 38] on icon "close" at bounding box center [1104, 34] width 15 height 15
